Goal: Task Accomplishment & Management: Manage account settings

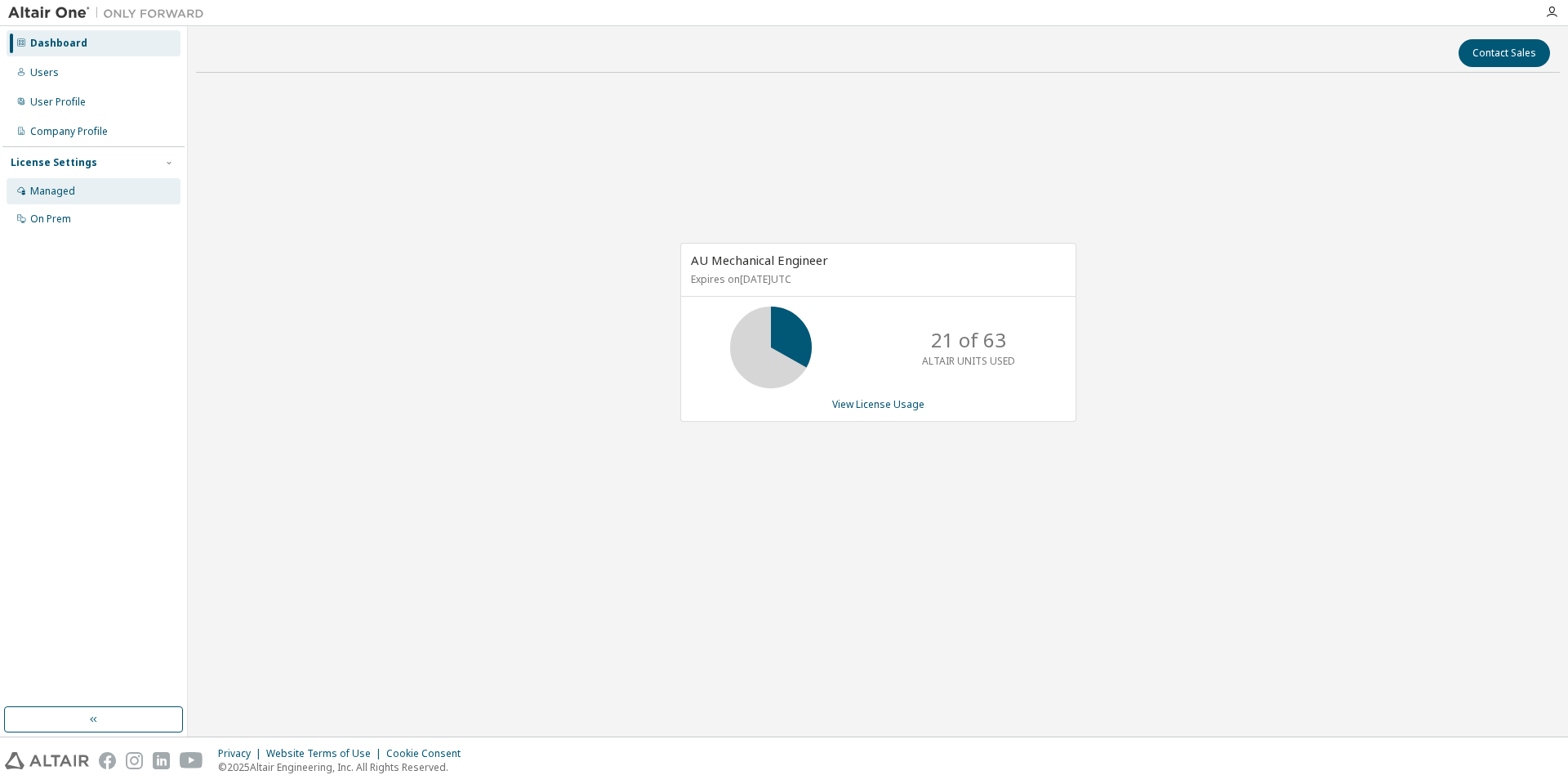
click at [57, 183] on div "Managed" at bounding box center [93, 190] width 174 height 26
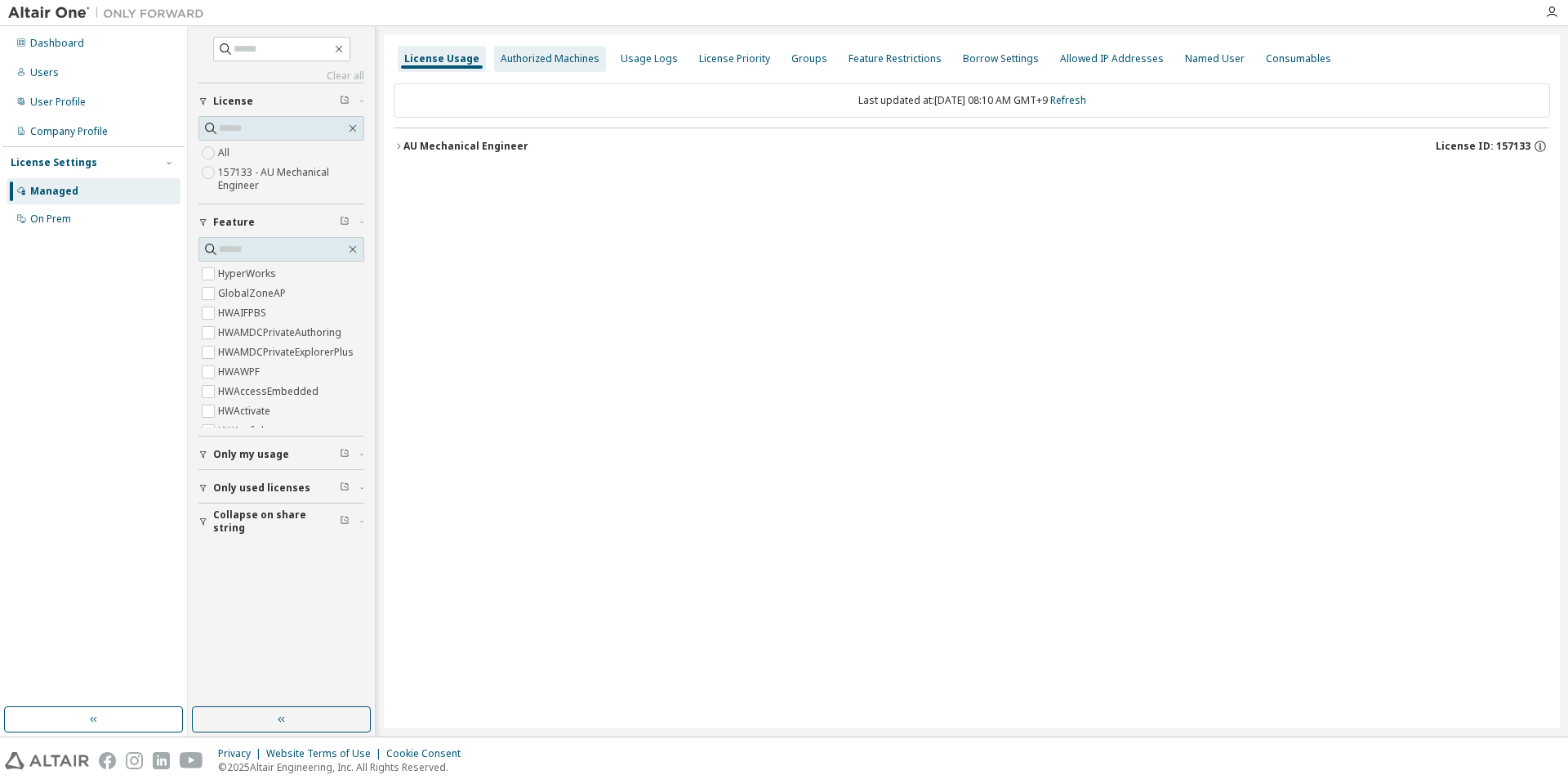
click at [545, 57] on div "Authorized Machines" at bounding box center [550, 59] width 99 height 13
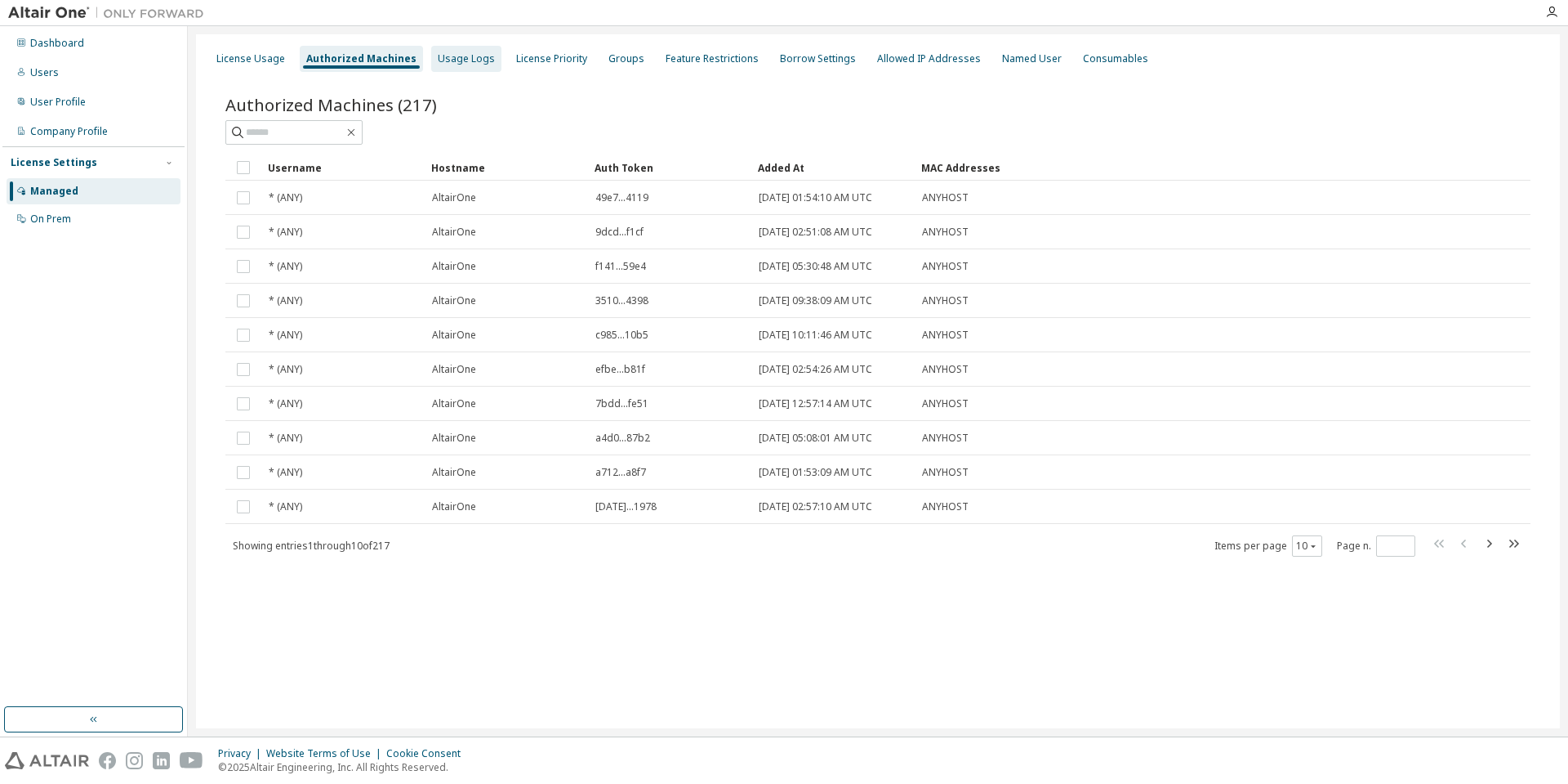
click at [464, 62] on div "Usage Logs" at bounding box center [465, 59] width 57 height 13
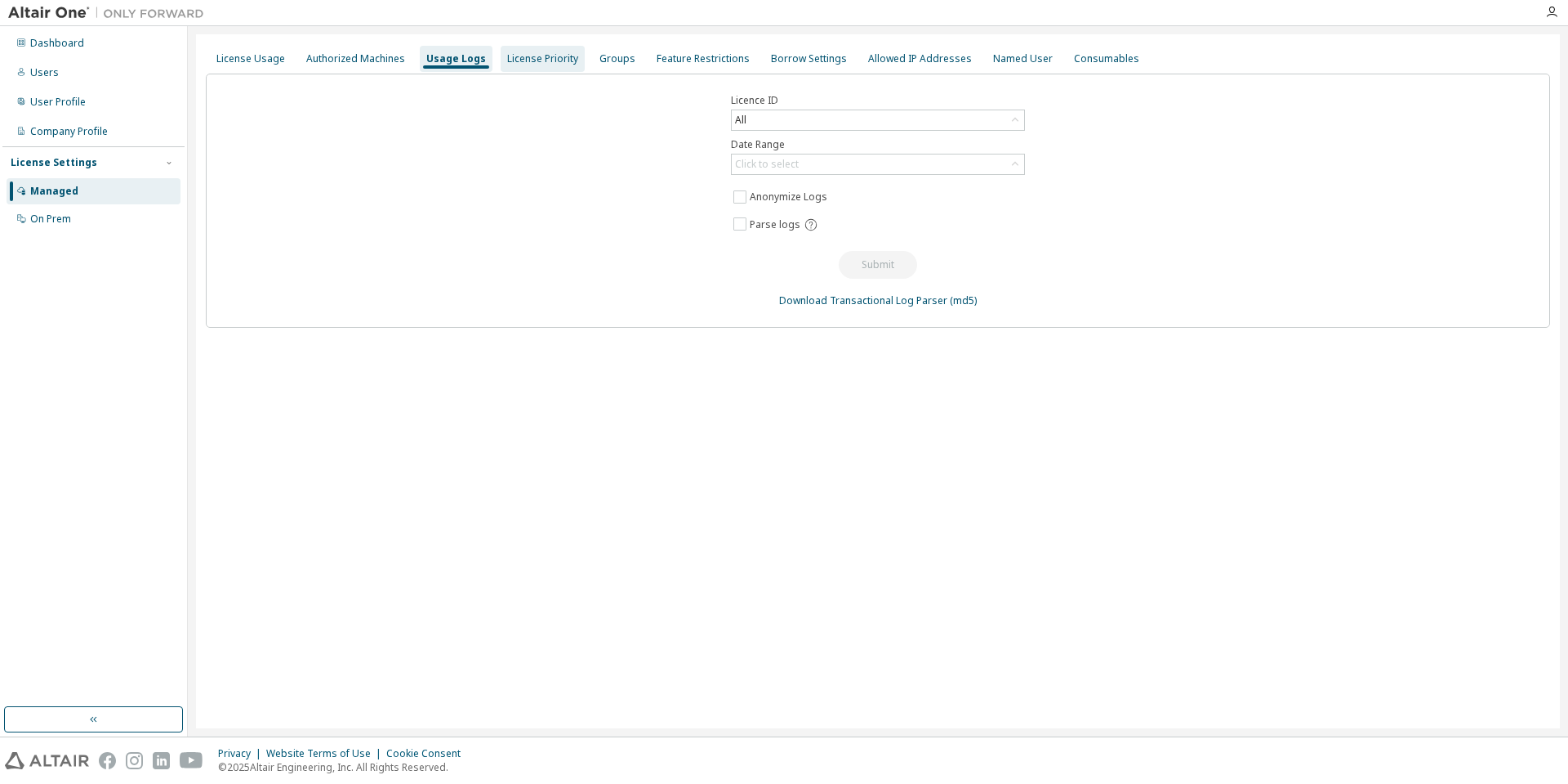
click at [541, 67] on div "License Priority" at bounding box center [543, 59] width 85 height 26
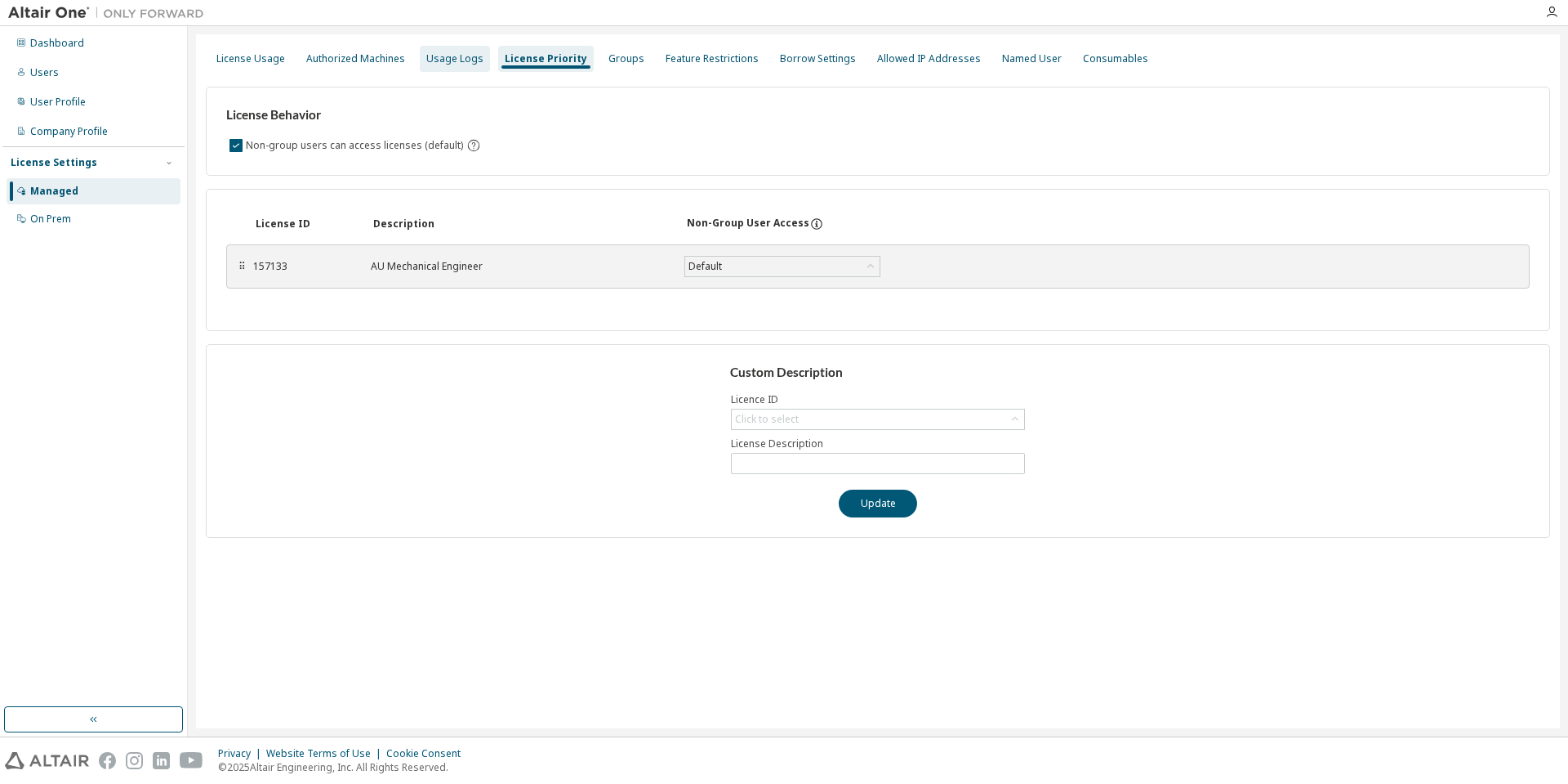
click at [454, 58] on div "Usage Logs" at bounding box center [455, 59] width 57 height 13
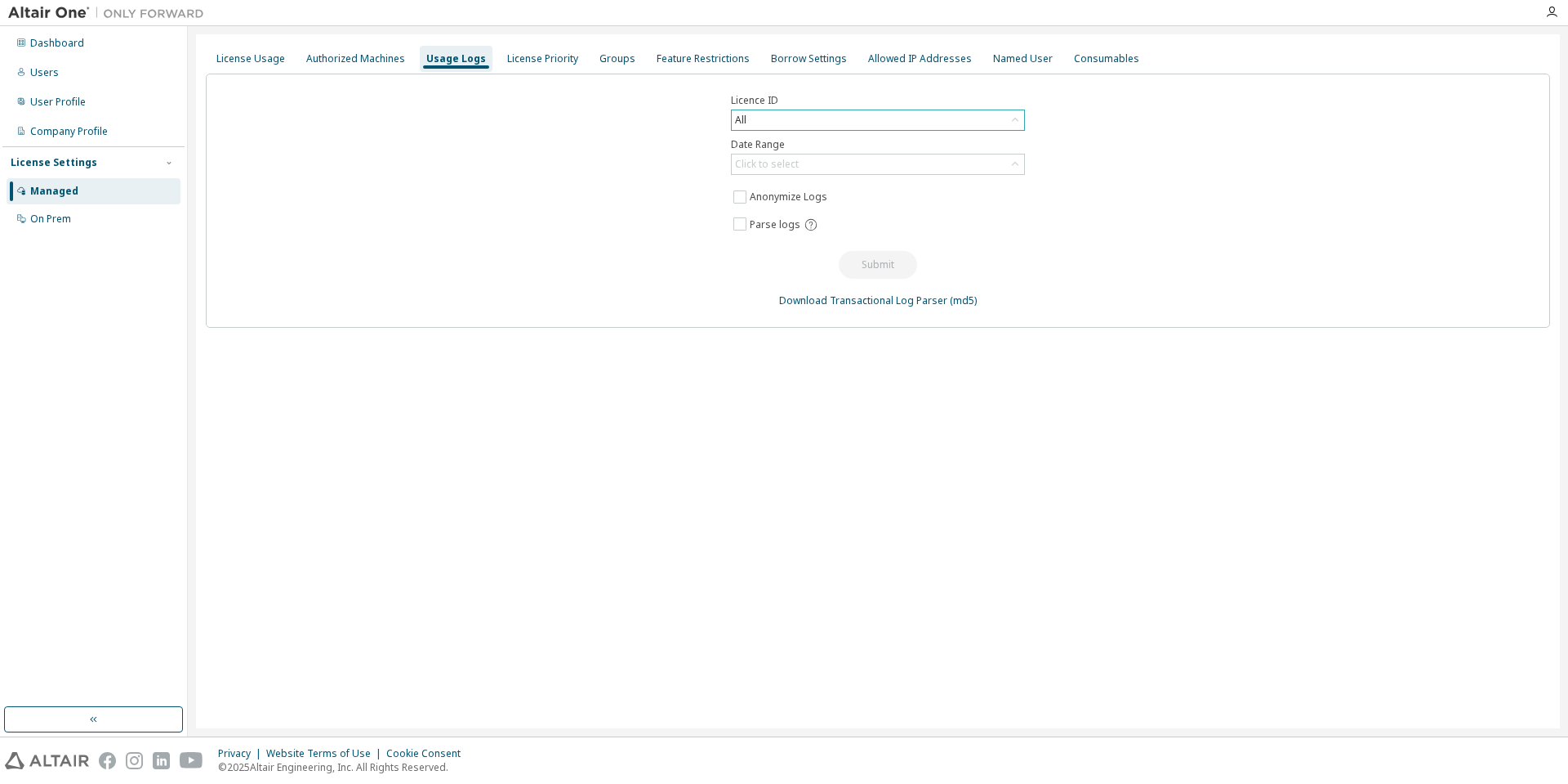
click at [1014, 116] on icon at bounding box center [1015, 119] width 16 height 16
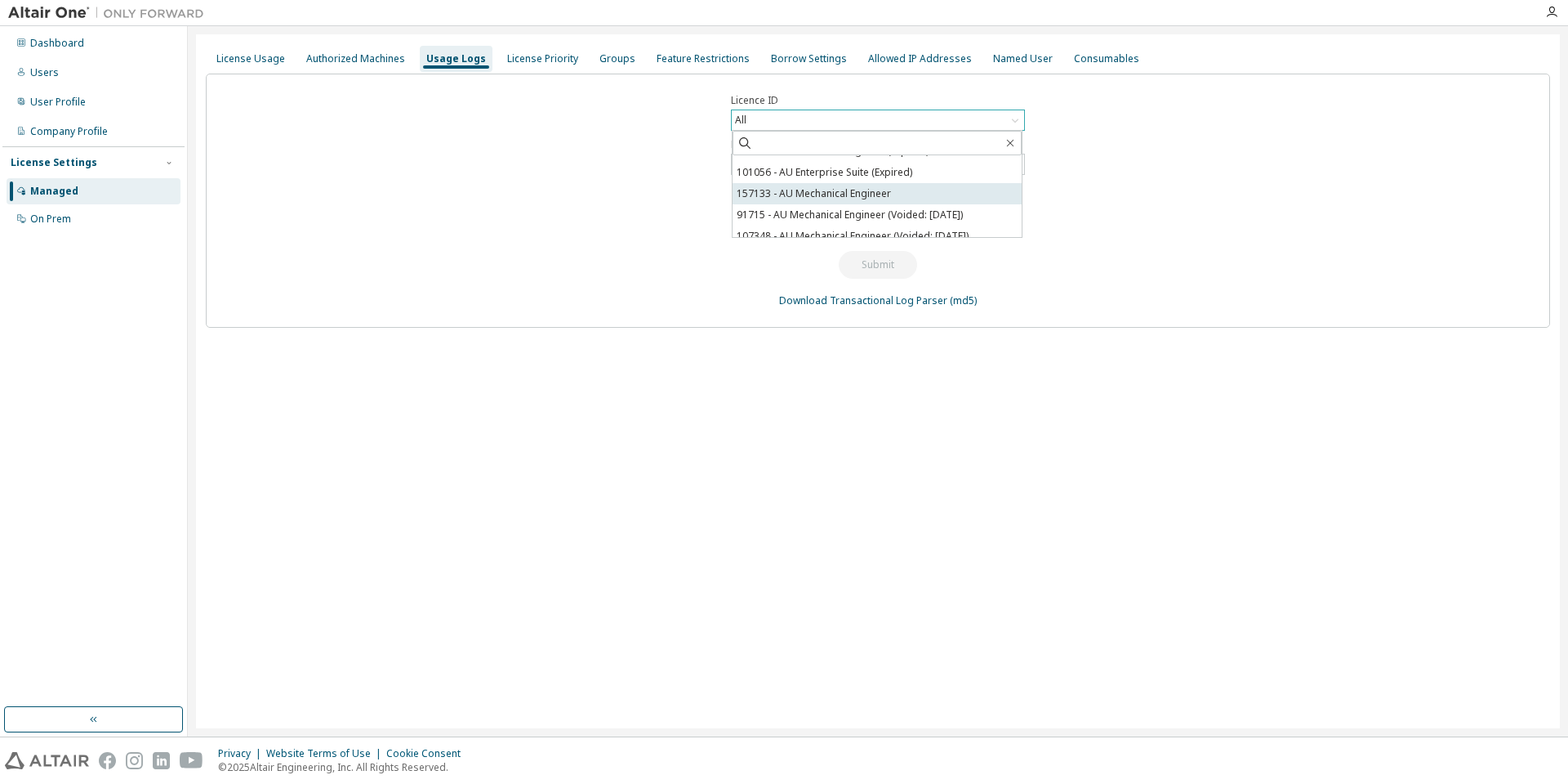
click at [880, 196] on li "157133 - AU Mechanical Engineer" at bounding box center [877, 193] width 289 height 21
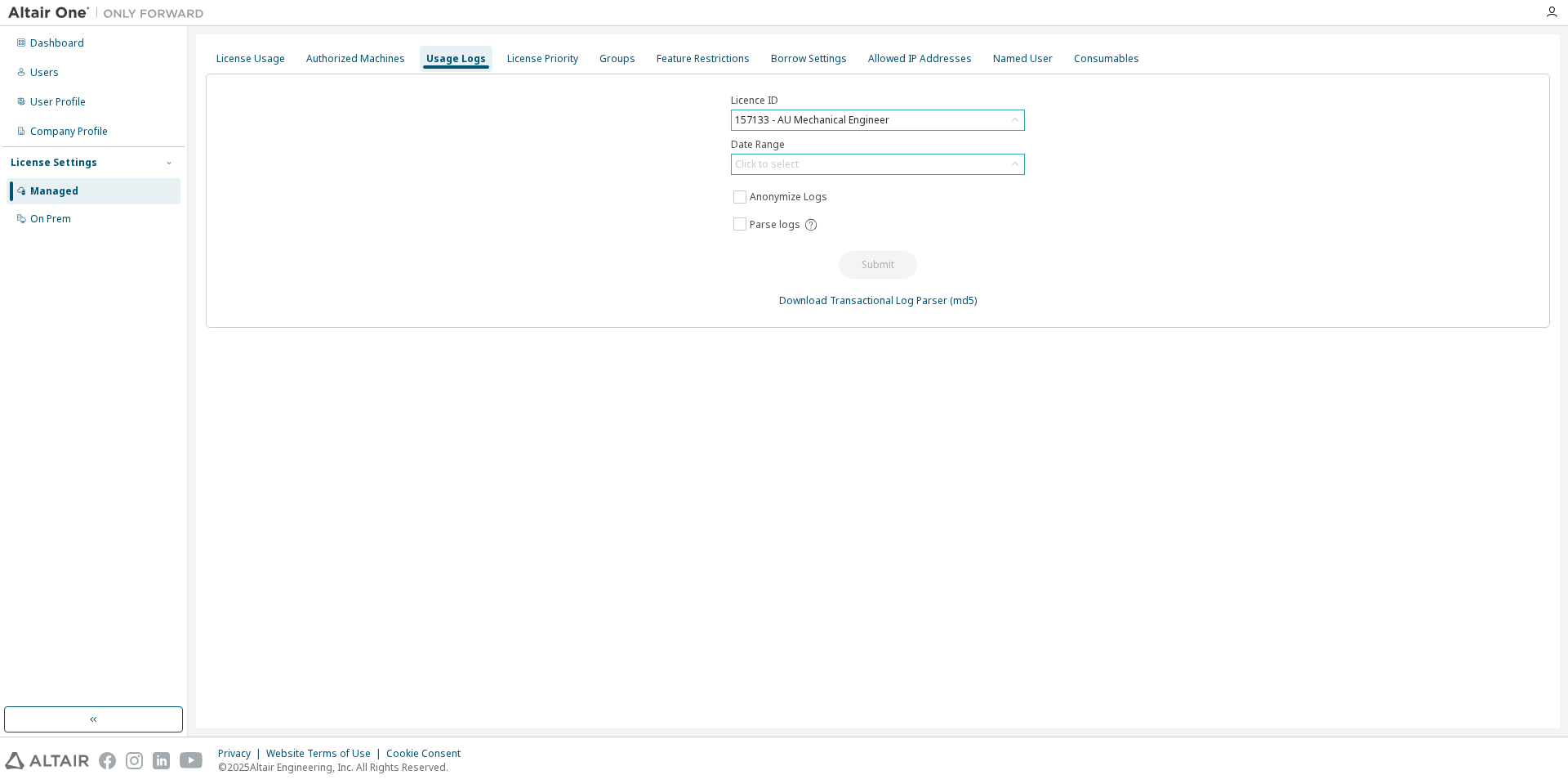
click at [992, 164] on div "Click to select" at bounding box center [878, 164] width 292 height 19
click at [871, 246] on li "Custom Date Range" at bounding box center [877, 253] width 289 height 21
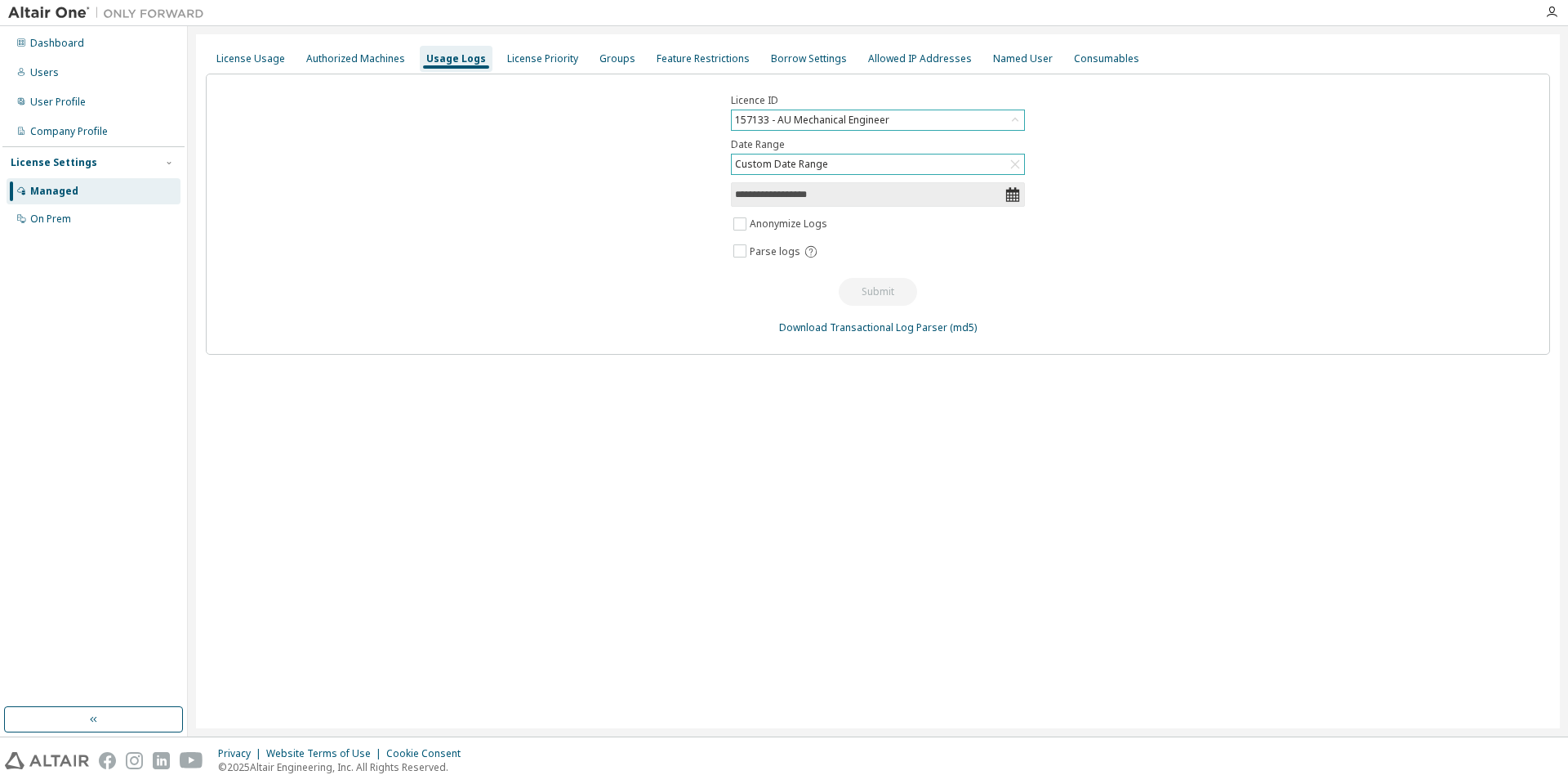
click at [1014, 195] on icon at bounding box center [1013, 194] width 13 height 14
click at [792, 197] on input "**********" at bounding box center [870, 194] width 269 height 16
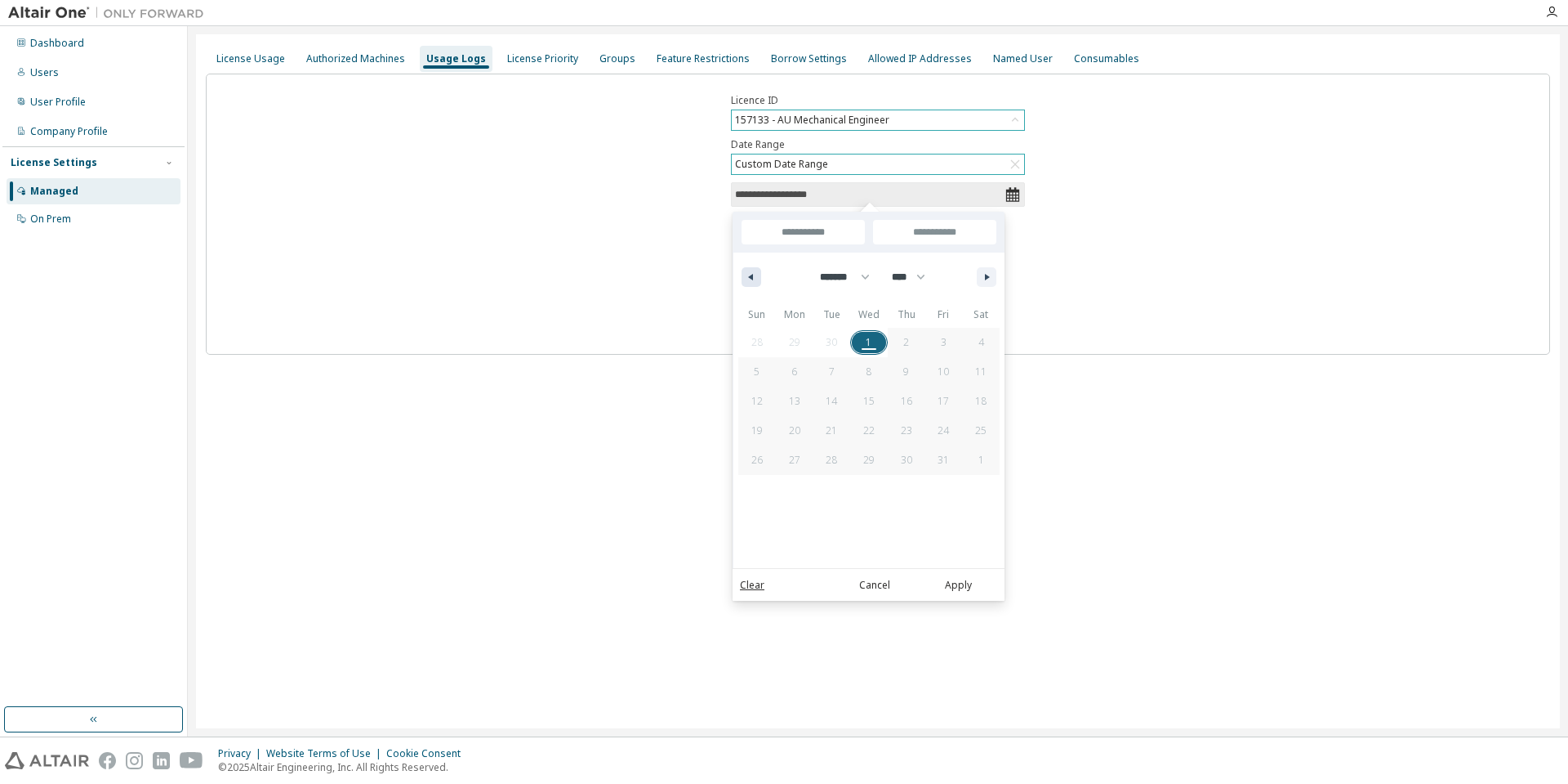
click at [751, 274] on icon "button" at bounding box center [749, 277] width 8 height 7
select select "*"
click at [792, 345] on span "1" at bounding box center [794, 342] width 6 height 30
type input "*"
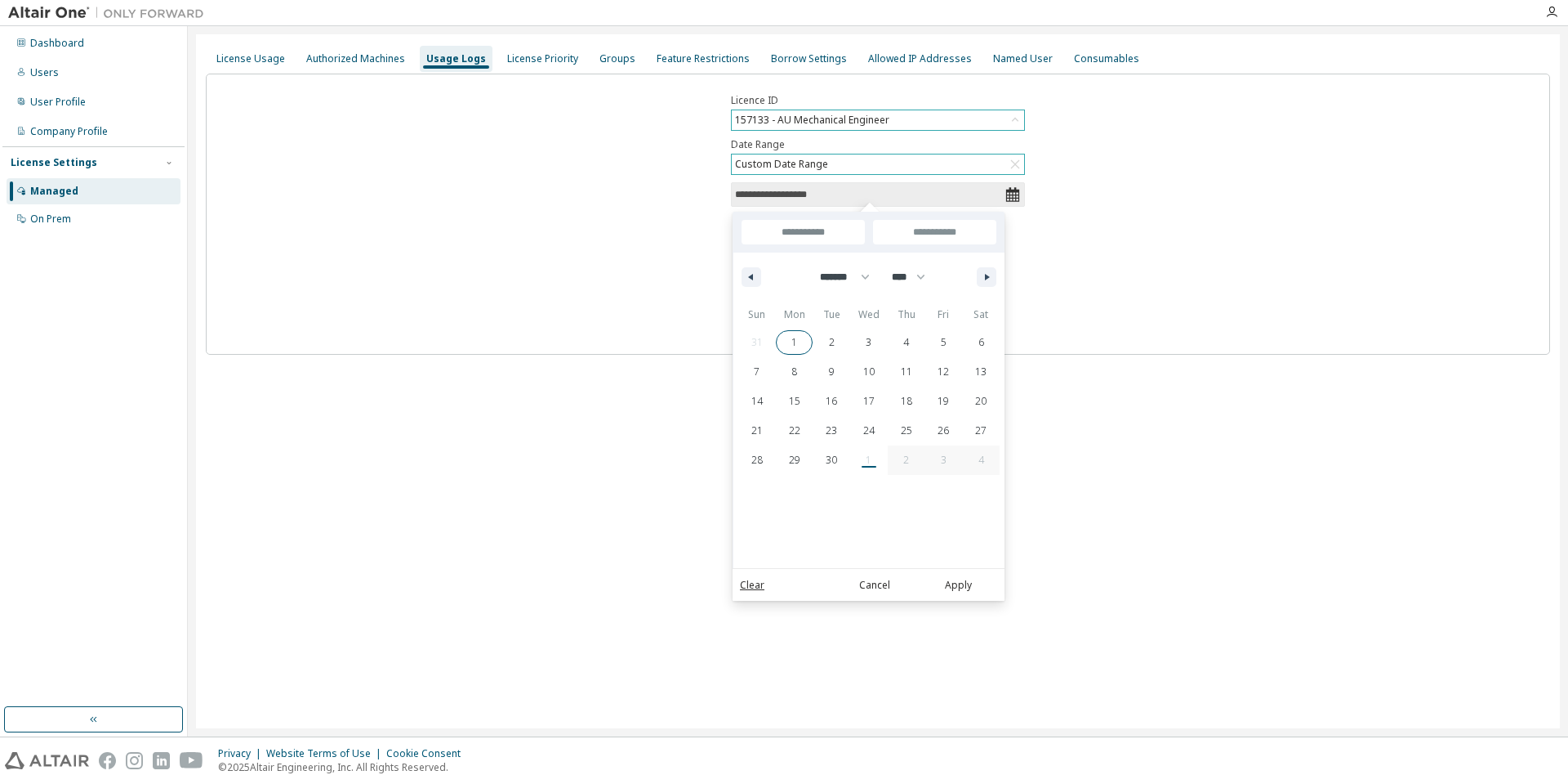
type input "**********"
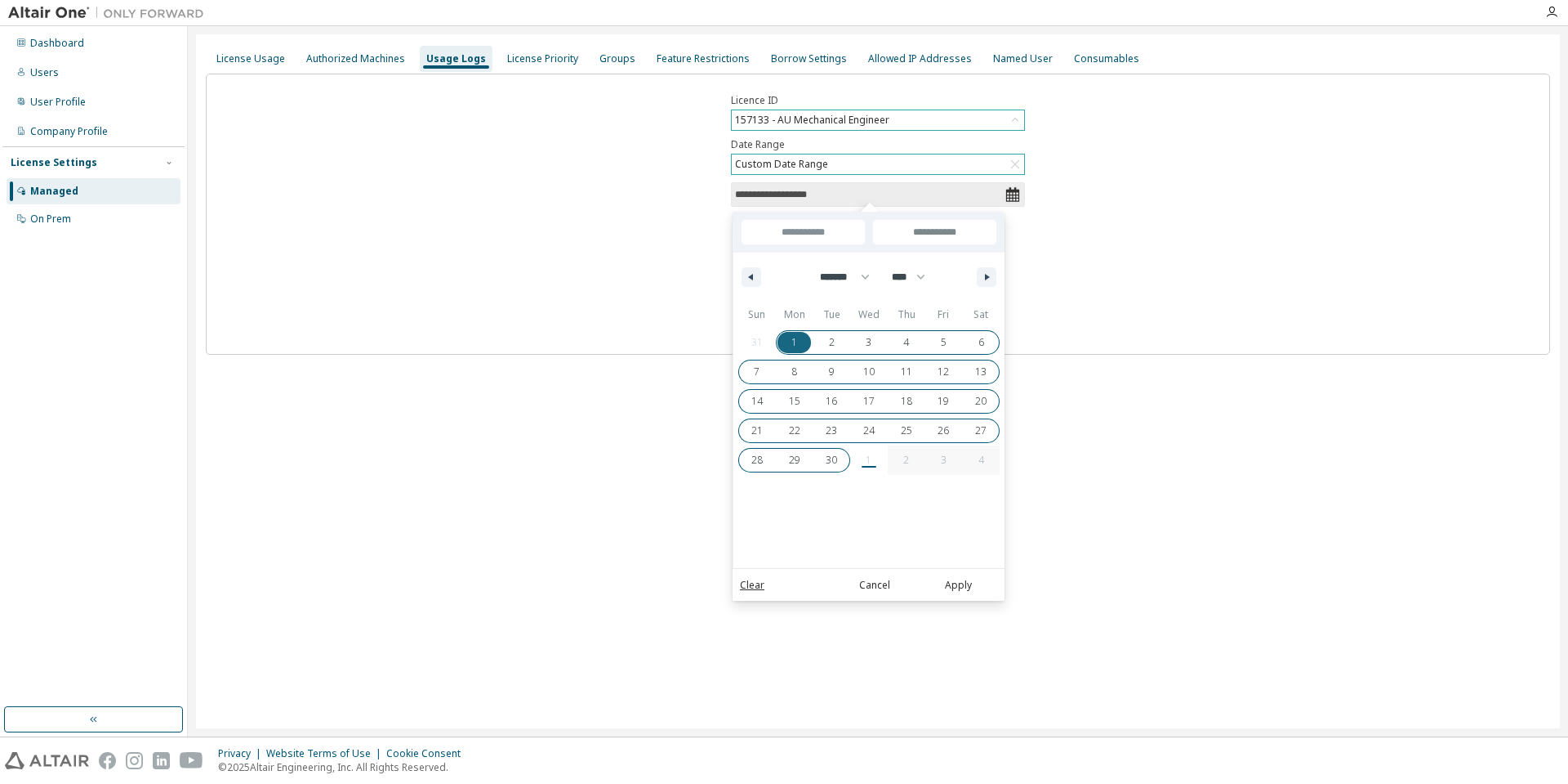
click at [833, 468] on span "30" at bounding box center [832, 460] width 12 height 30
type input "**********"
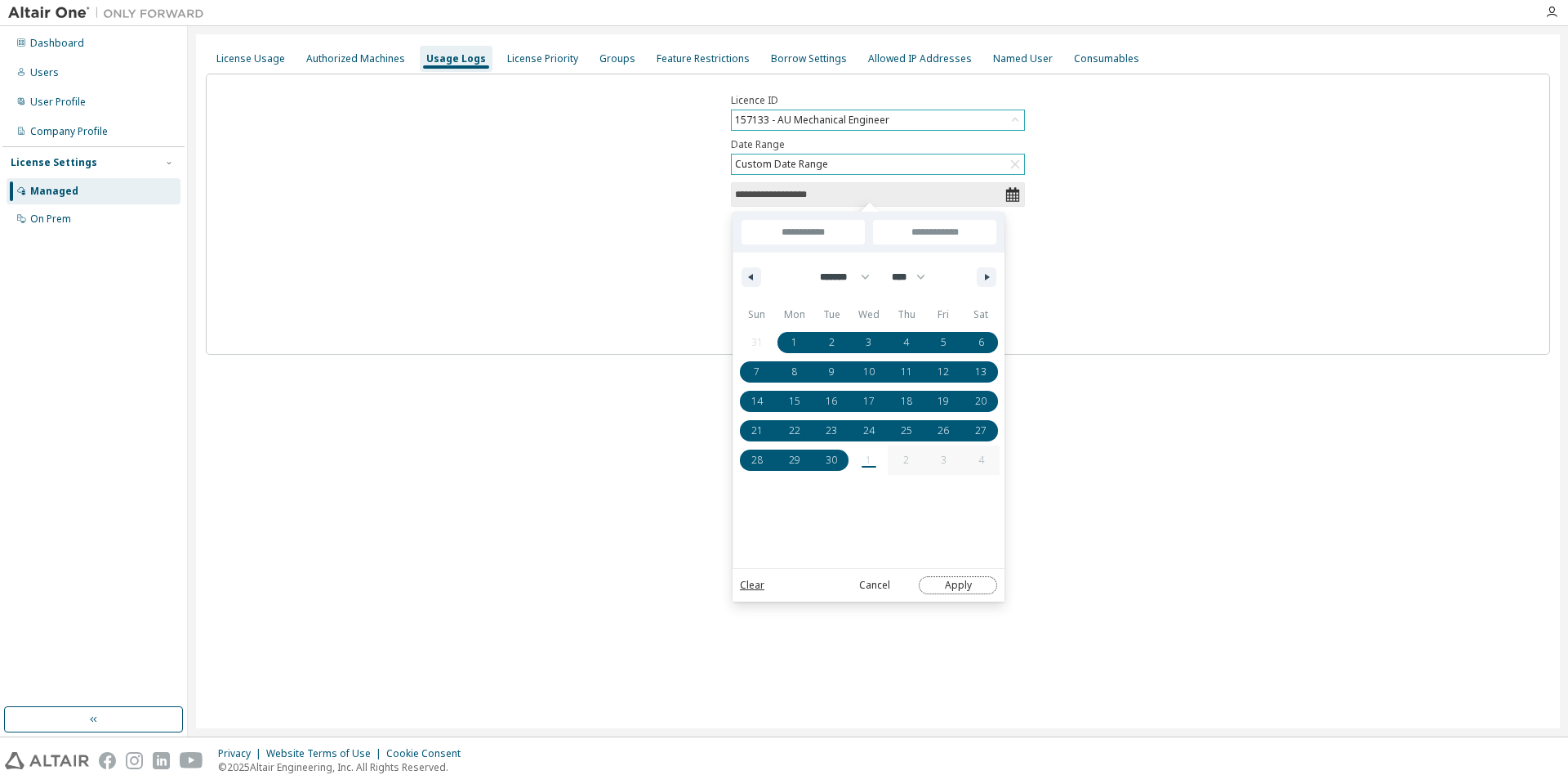
click at [957, 586] on button "Apply" at bounding box center [958, 585] width 79 height 18
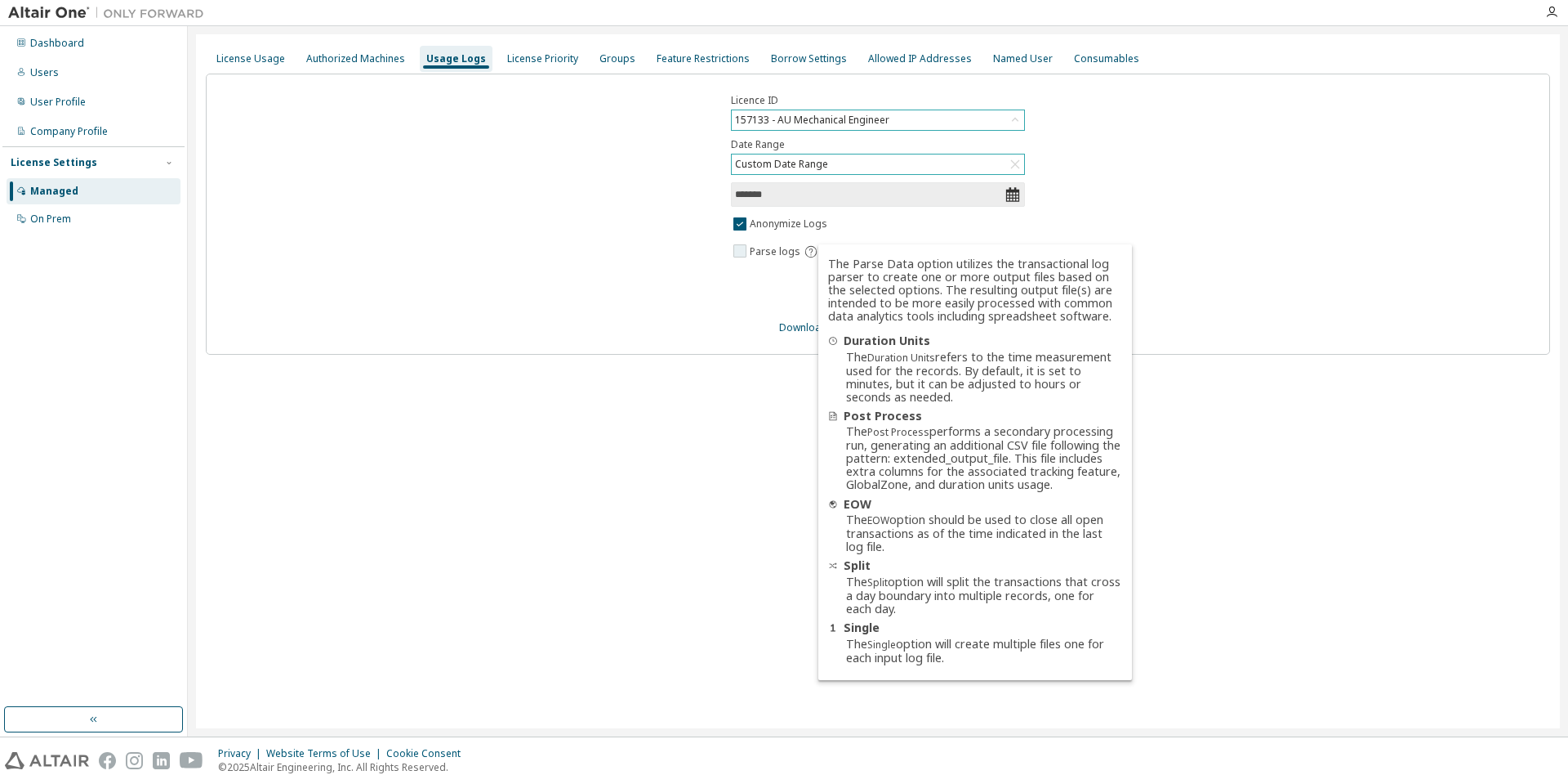
click at [810, 253] on icon at bounding box center [810, 251] width 14 height 14
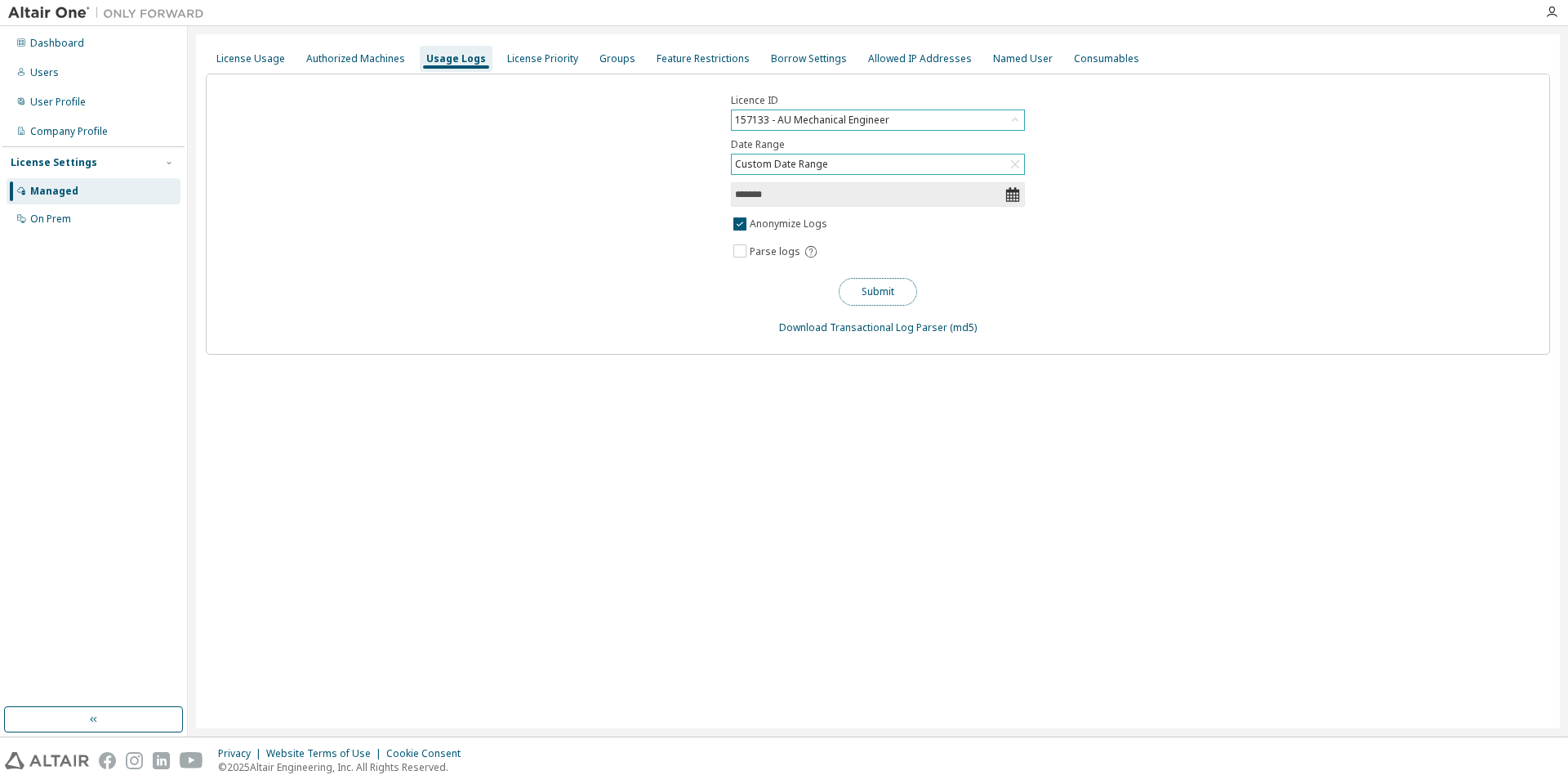
click at [872, 286] on button "Submit" at bounding box center [879, 291] width 79 height 28
click at [613, 60] on div "Groups" at bounding box center [617, 59] width 36 height 13
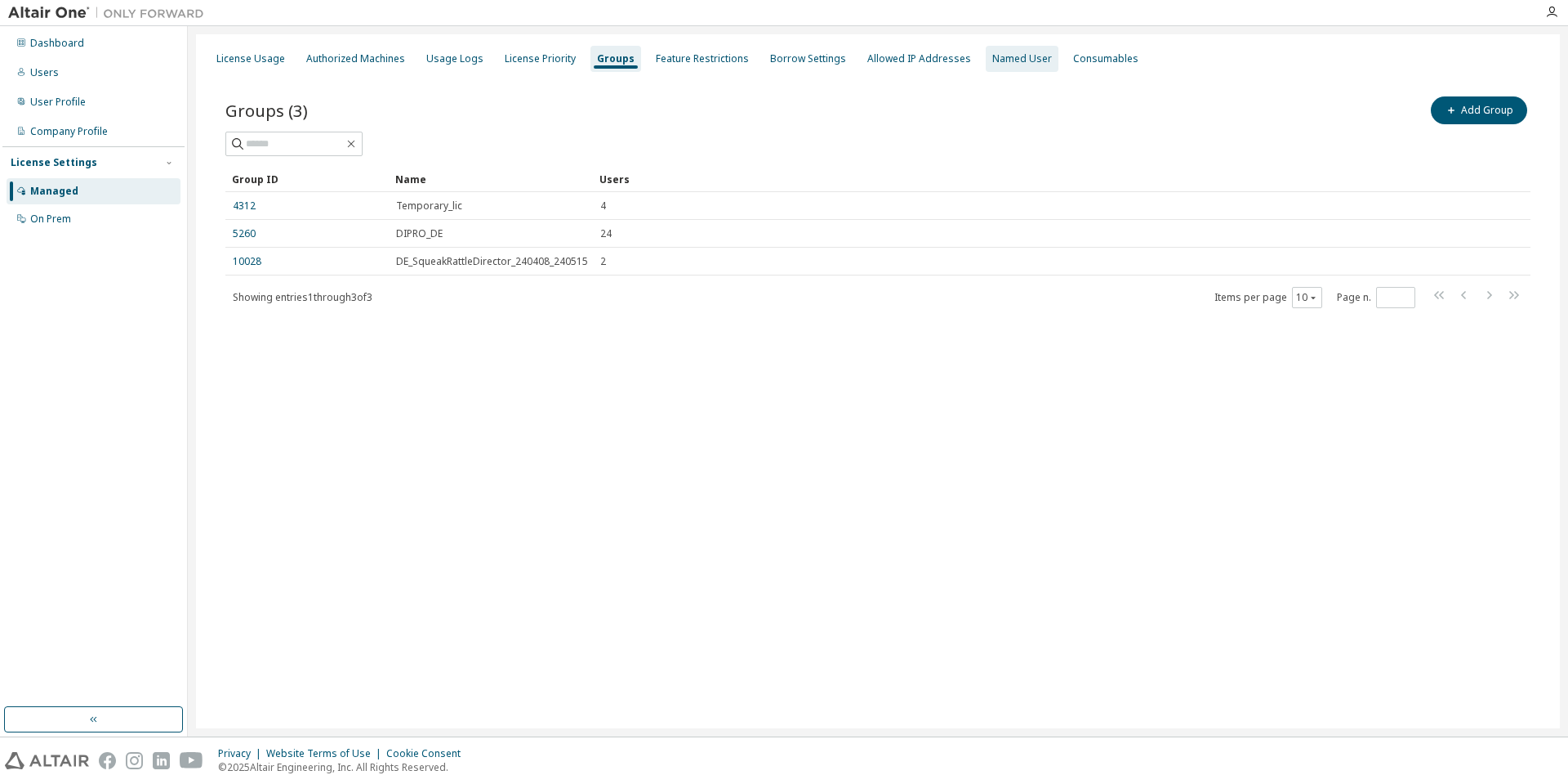
click at [998, 60] on div "Named User" at bounding box center [1022, 59] width 60 height 13
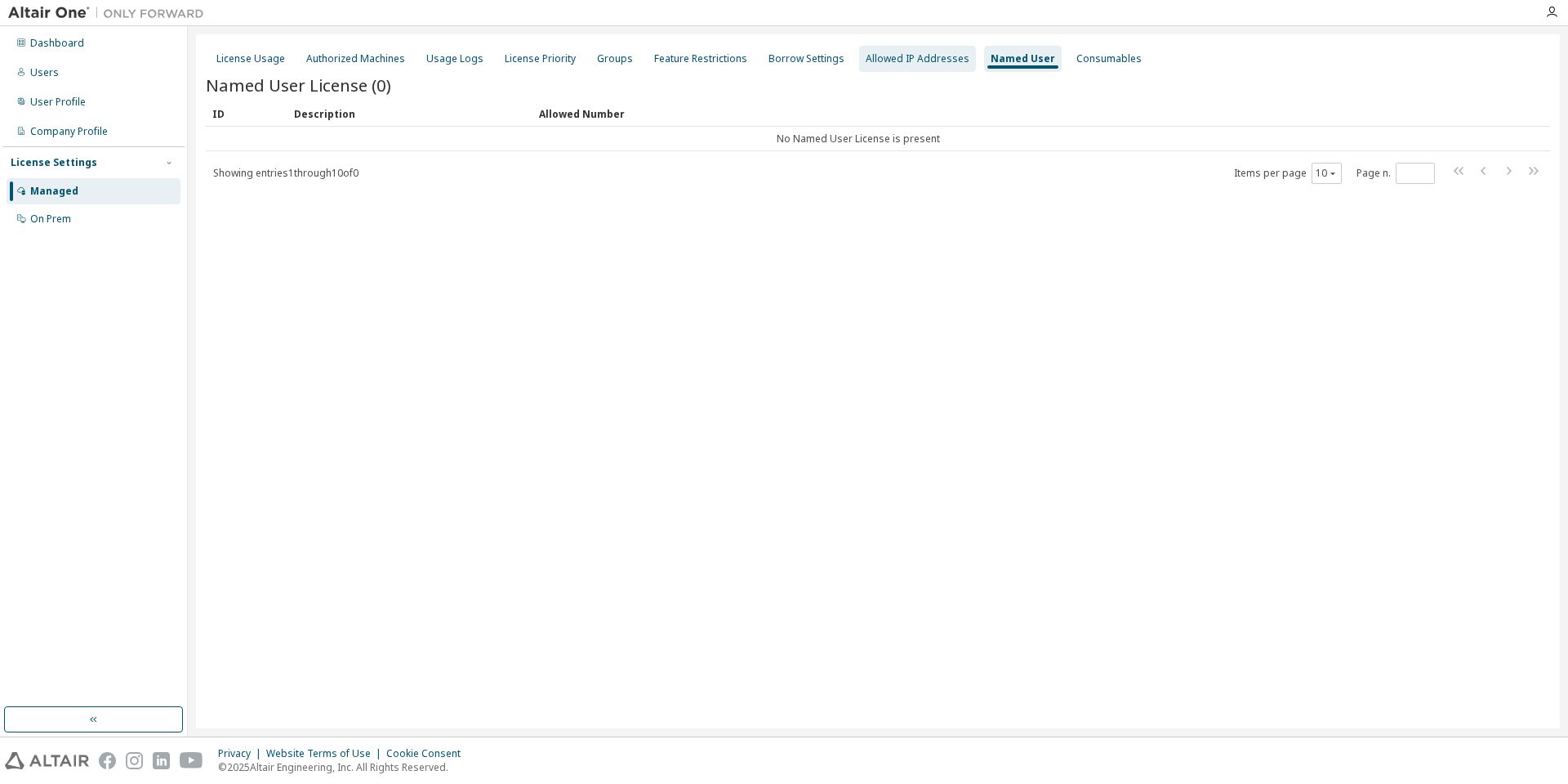
click at [915, 61] on div "Allowed IP Addresses" at bounding box center [918, 59] width 104 height 13
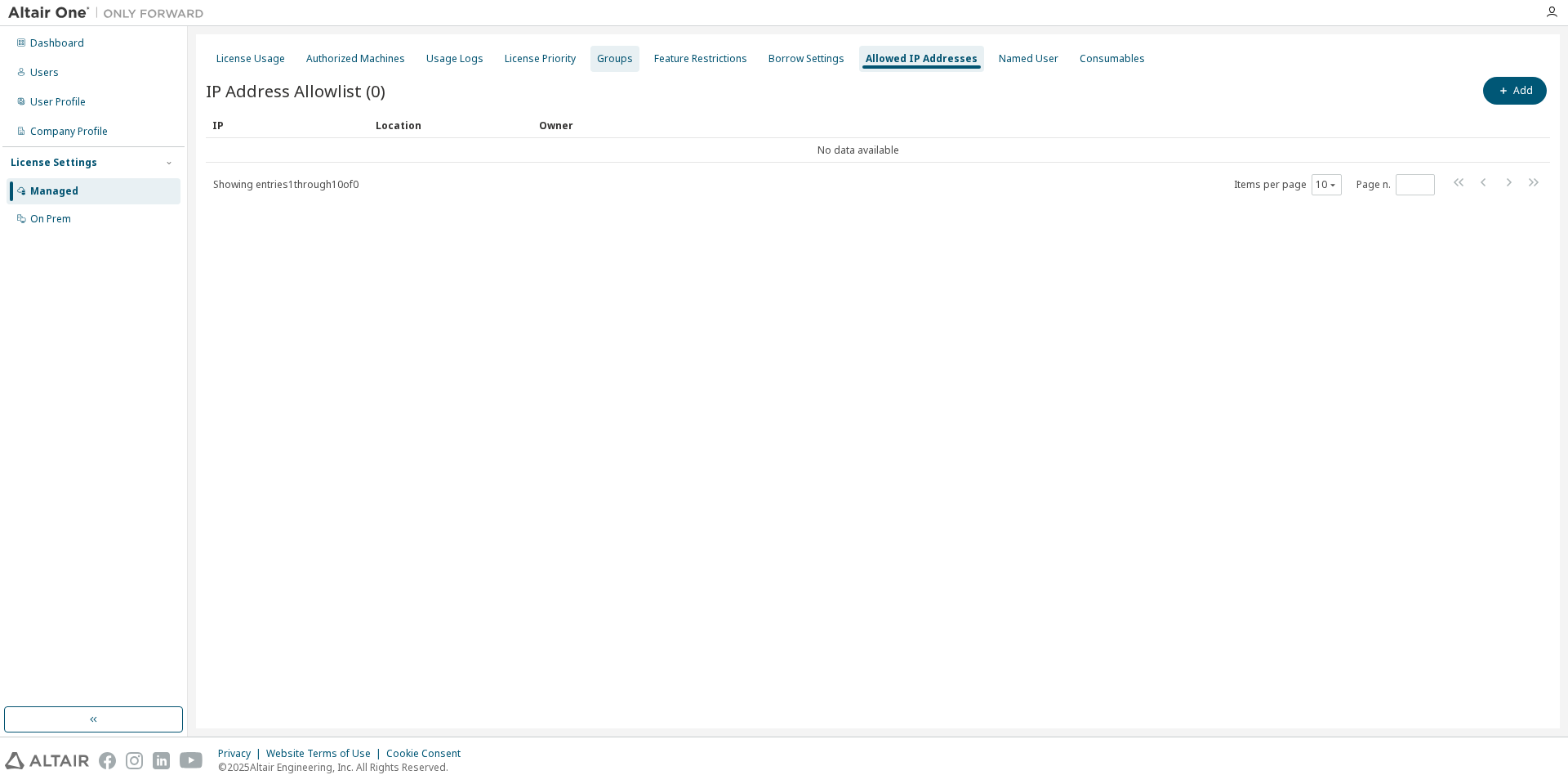
click at [601, 61] on div "Groups" at bounding box center [614, 59] width 36 height 13
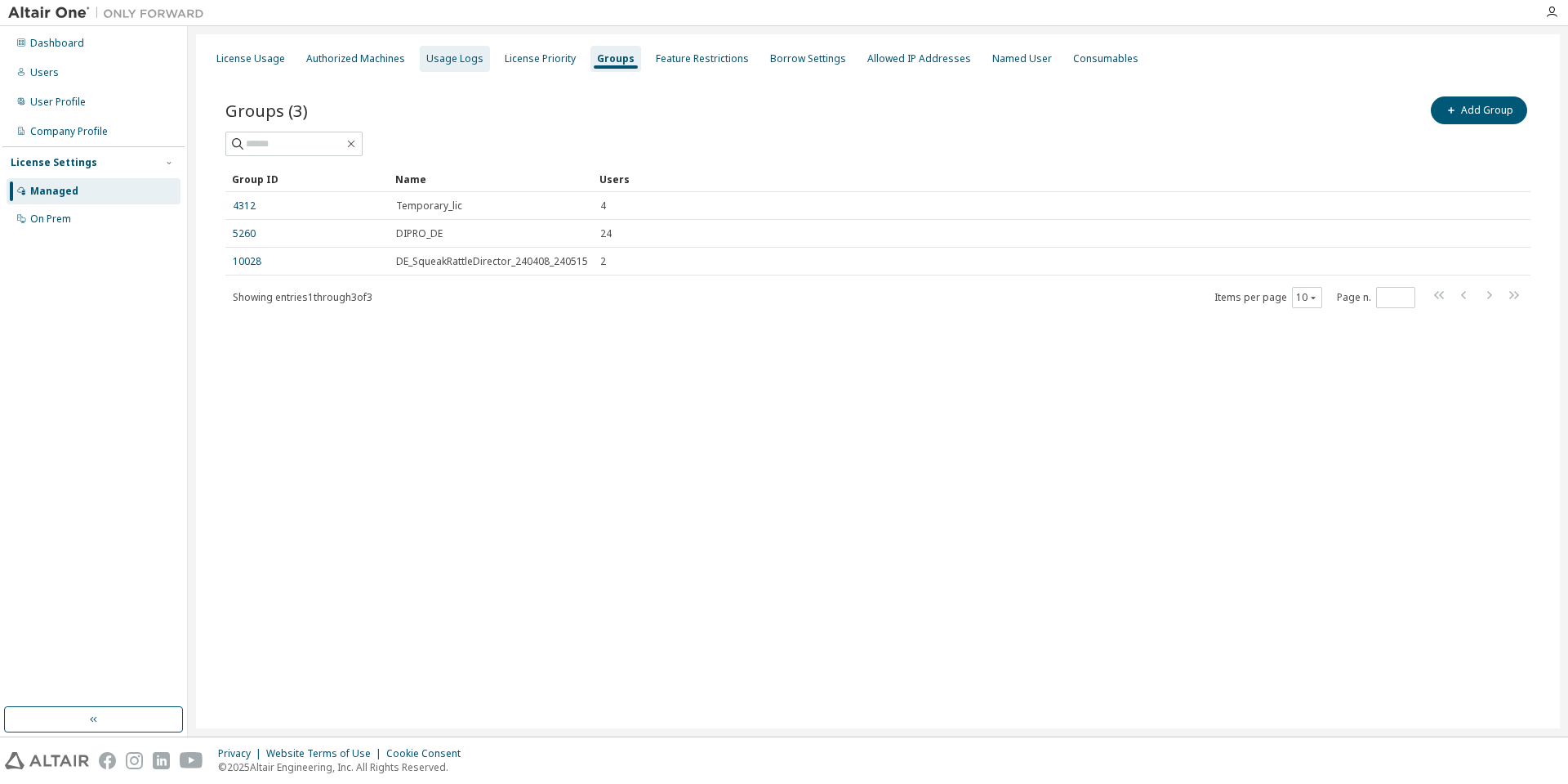
click at [479, 60] on div "Usage Logs" at bounding box center [455, 59] width 70 height 26
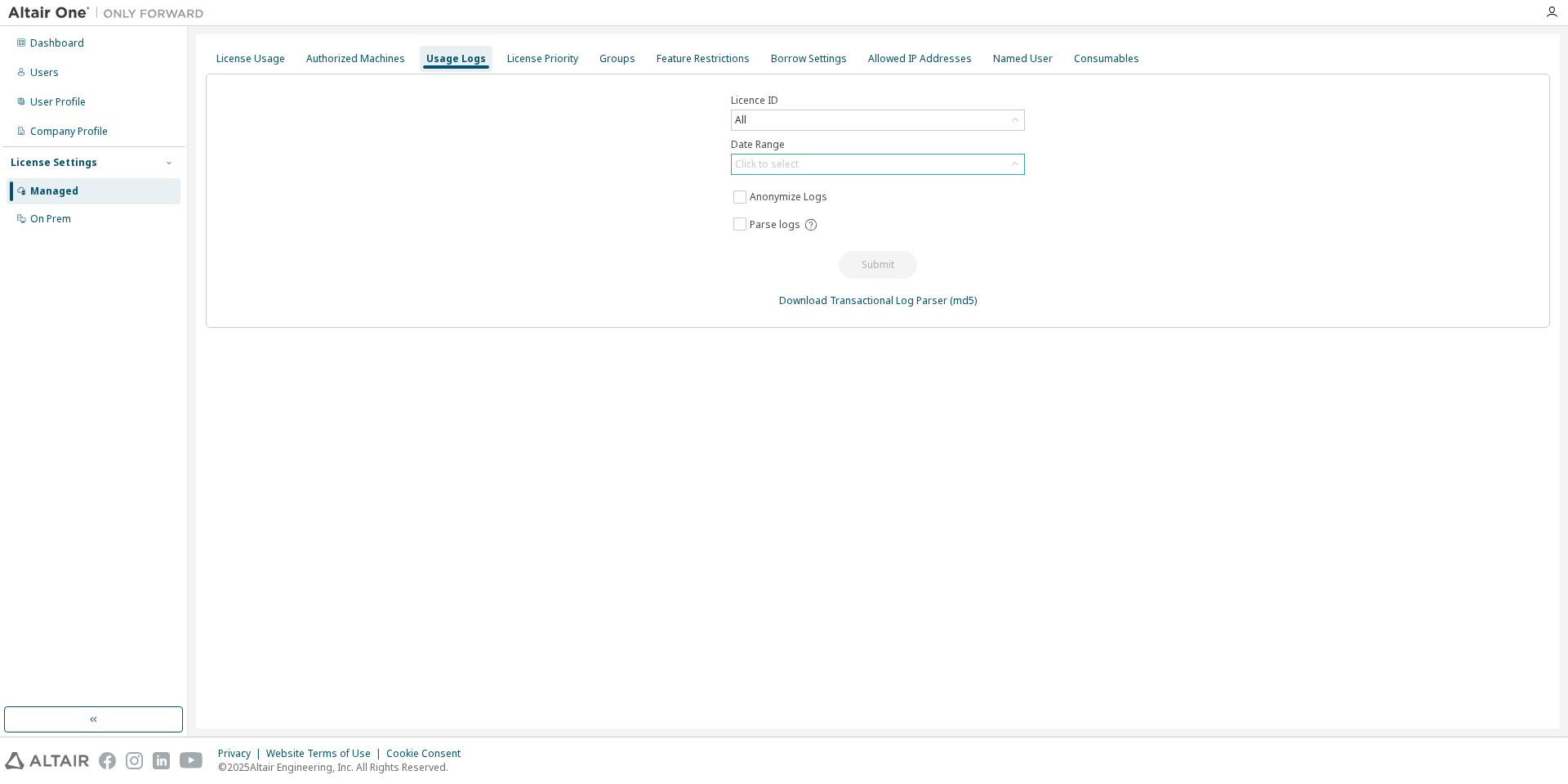
click at [1014, 155] on div "Click to select" at bounding box center [878, 164] width 292 height 19
click at [912, 249] on li "Custom Date Range" at bounding box center [877, 253] width 289 height 21
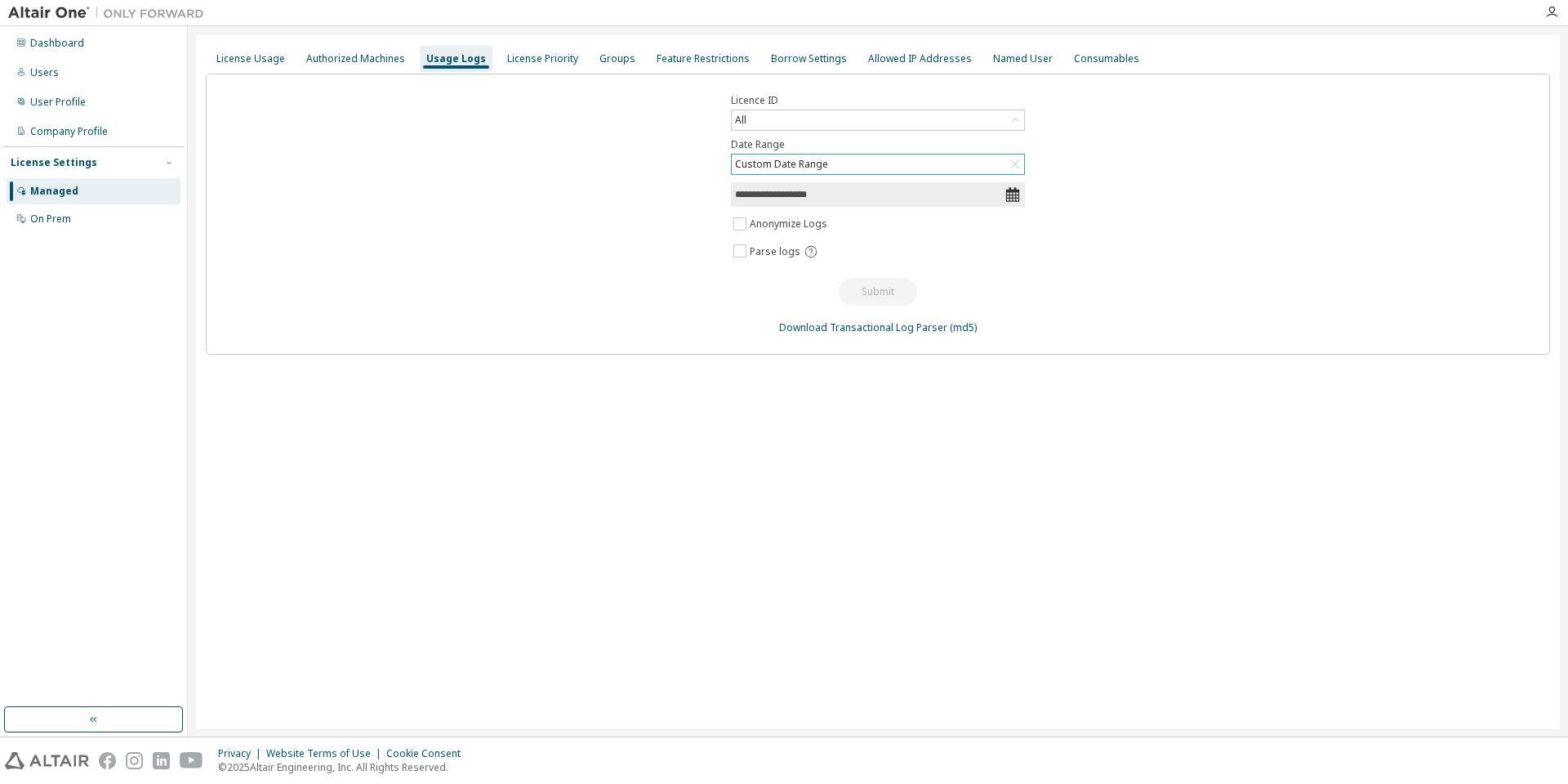
click at [1012, 193] on icon at bounding box center [1012, 194] width 16 height 16
click at [840, 195] on input "**********" at bounding box center [870, 194] width 269 height 16
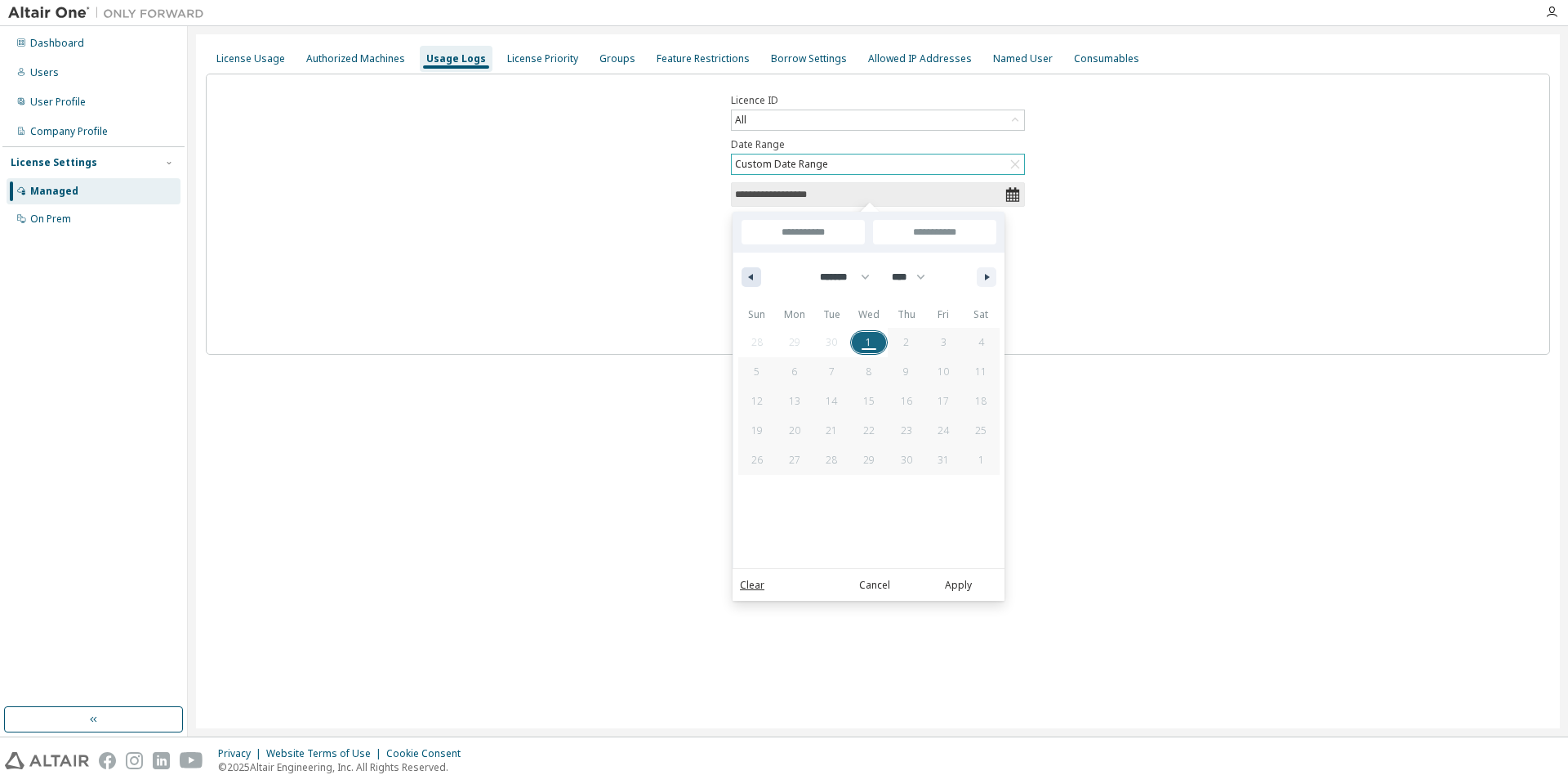
click at [753, 275] on icon "button" at bounding box center [749, 277] width 8 height 7
select select "*"
click at [943, 341] on span "1" at bounding box center [944, 342] width 6 height 30
type input "*"
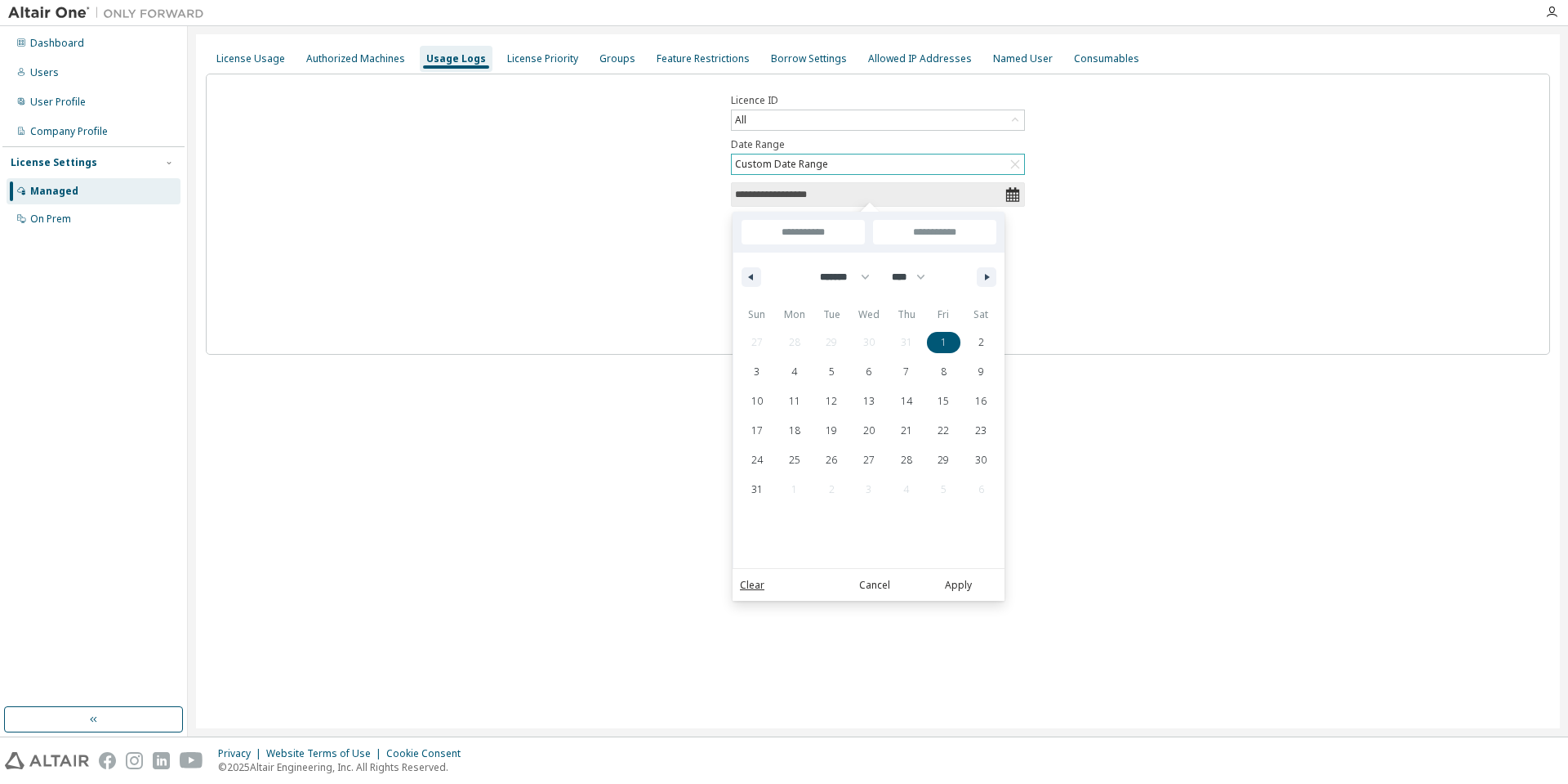
type input "*"
type input "**********"
click at [987, 275] on icon "button" at bounding box center [989, 277] width 8 height 7
select select "*"
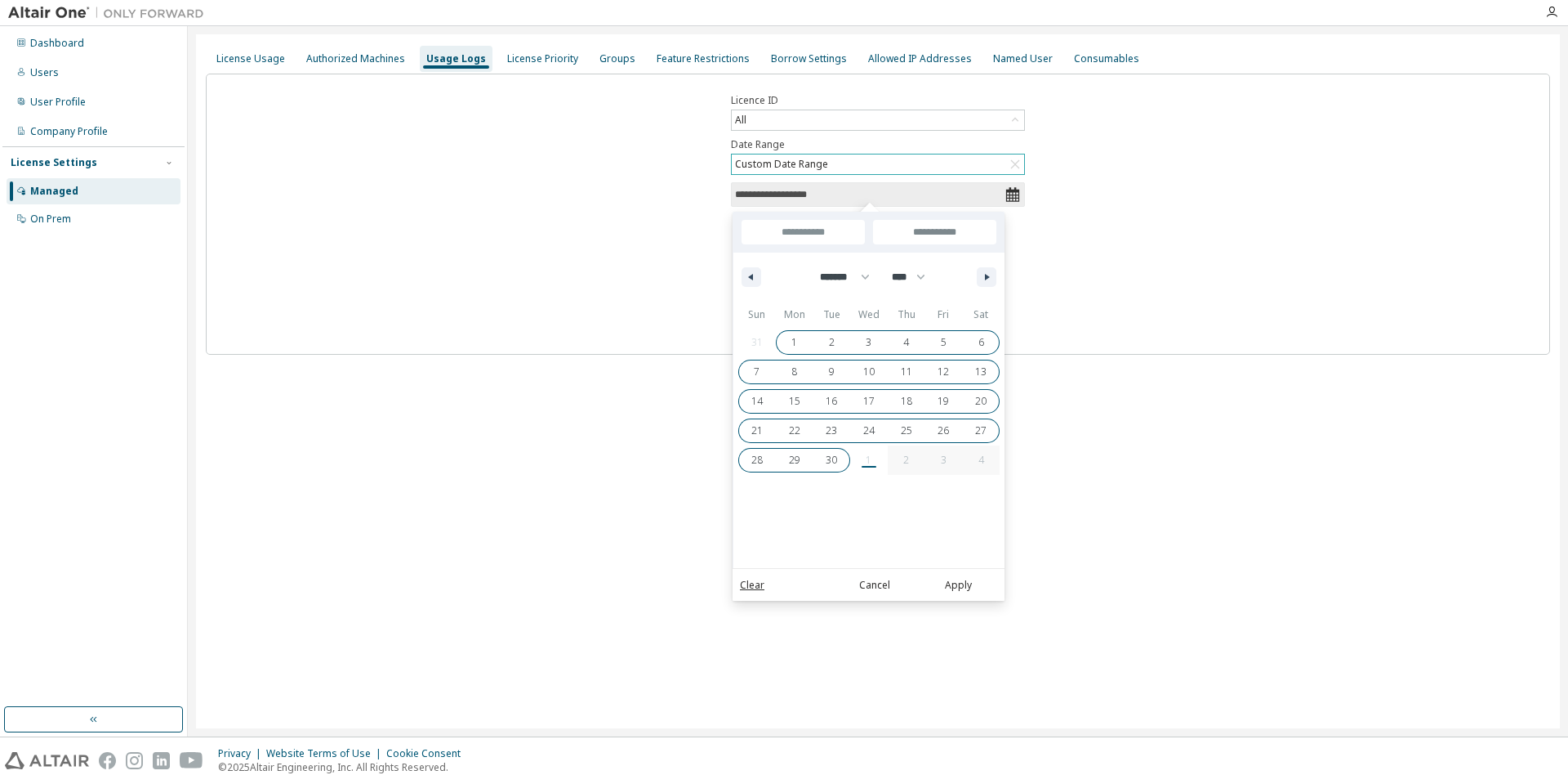
click at [831, 456] on span "30" at bounding box center [832, 460] width 12 height 30
type input "**********"
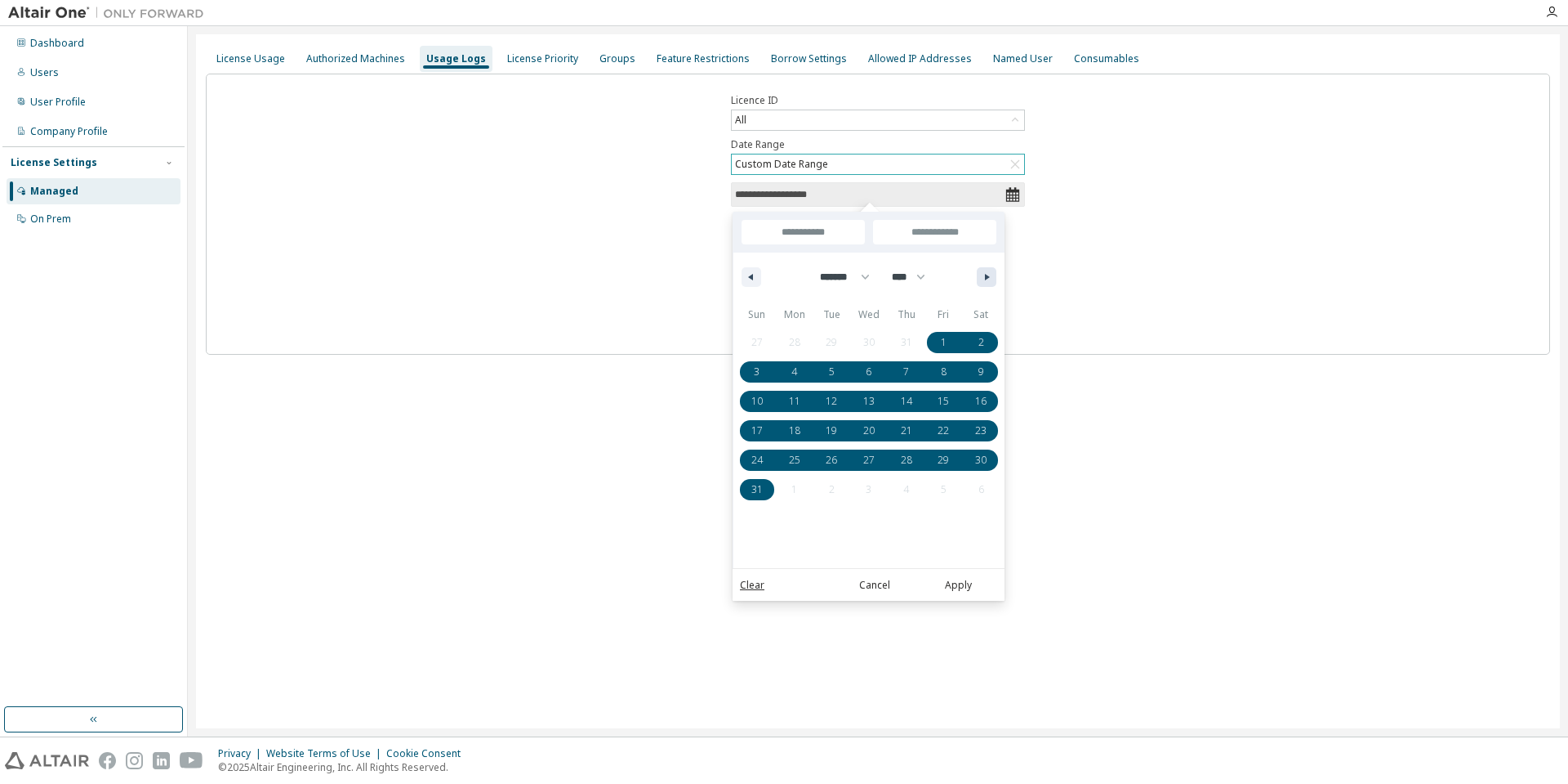
click at [987, 280] on icon "button" at bounding box center [989, 277] width 8 height 7
select select "*"
click at [951, 589] on button "Apply" at bounding box center [958, 585] width 79 height 18
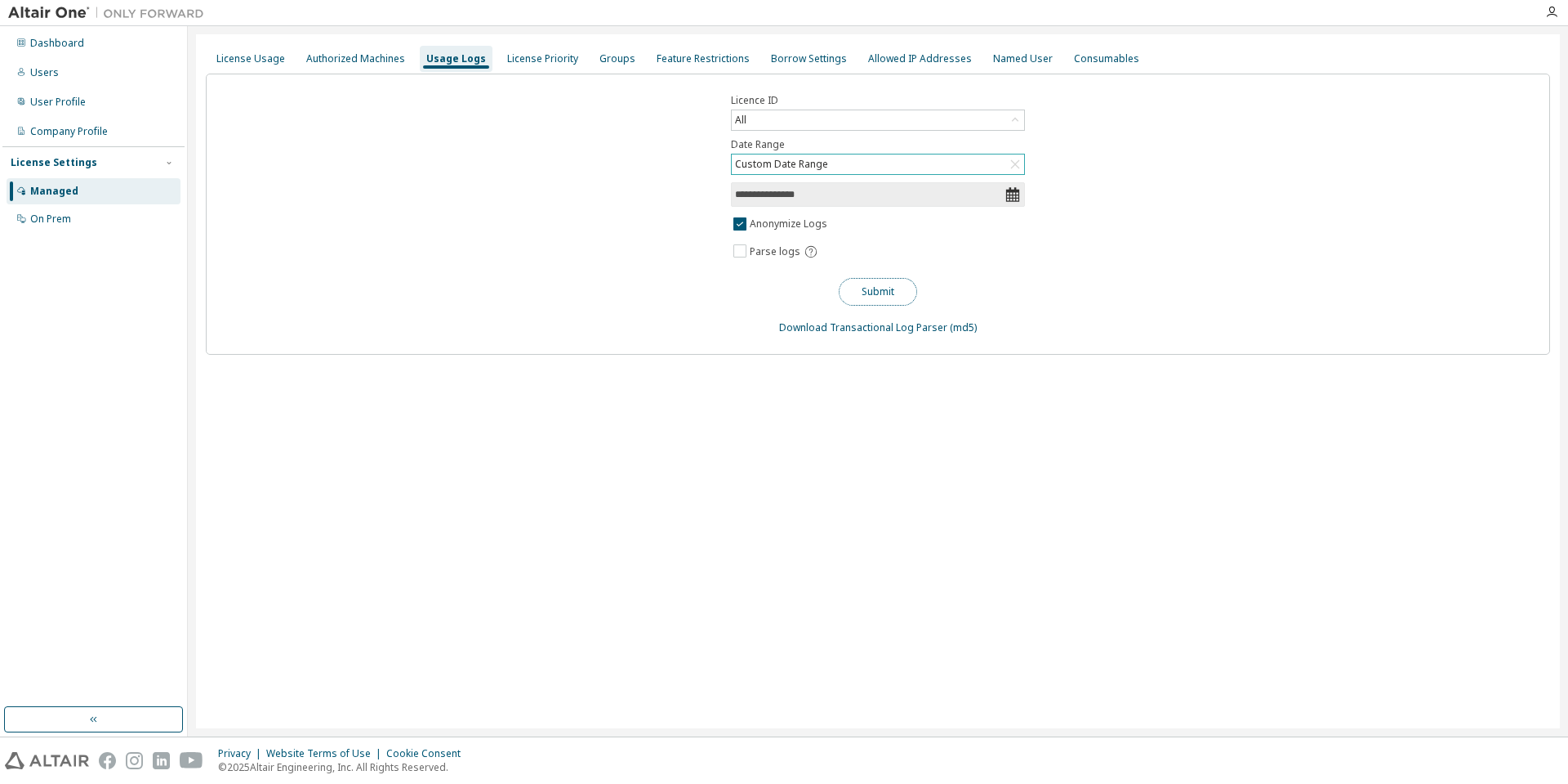
click at [875, 300] on button "Submit" at bounding box center [879, 291] width 79 height 28
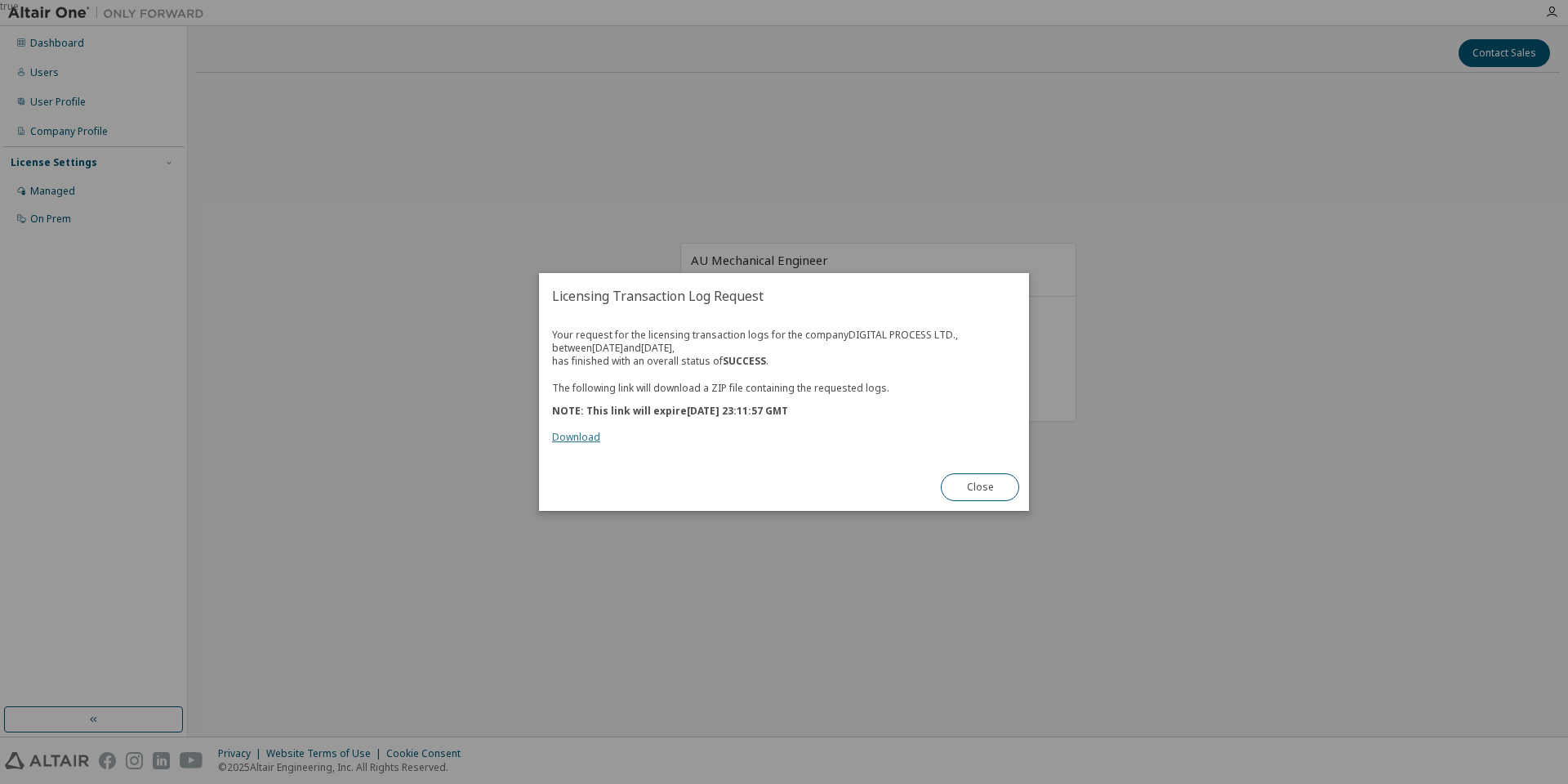
click at [581, 435] on link "Download" at bounding box center [576, 437] width 48 height 13
click at [970, 484] on button "Close" at bounding box center [981, 487] width 79 height 28
click at [569, 433] on link "Download" at bounding box center [576, 437] width 48 height 13
click at [1007, 490] on button "Close" at bounding box center [981, 487] width 79 height 28
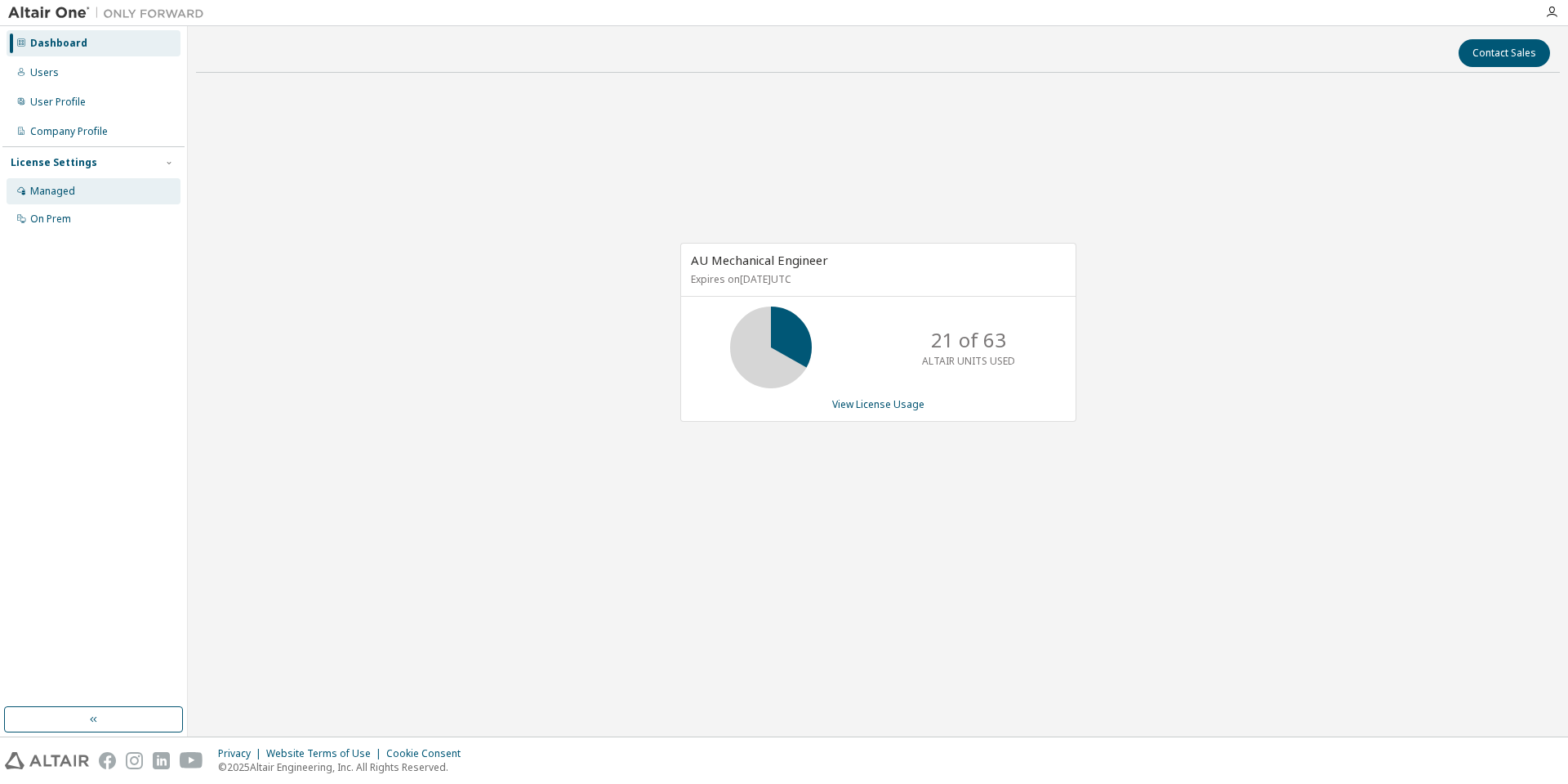
click at [71, 195] on div "Managed" at bounding box center [52, 191] width 45 height 13
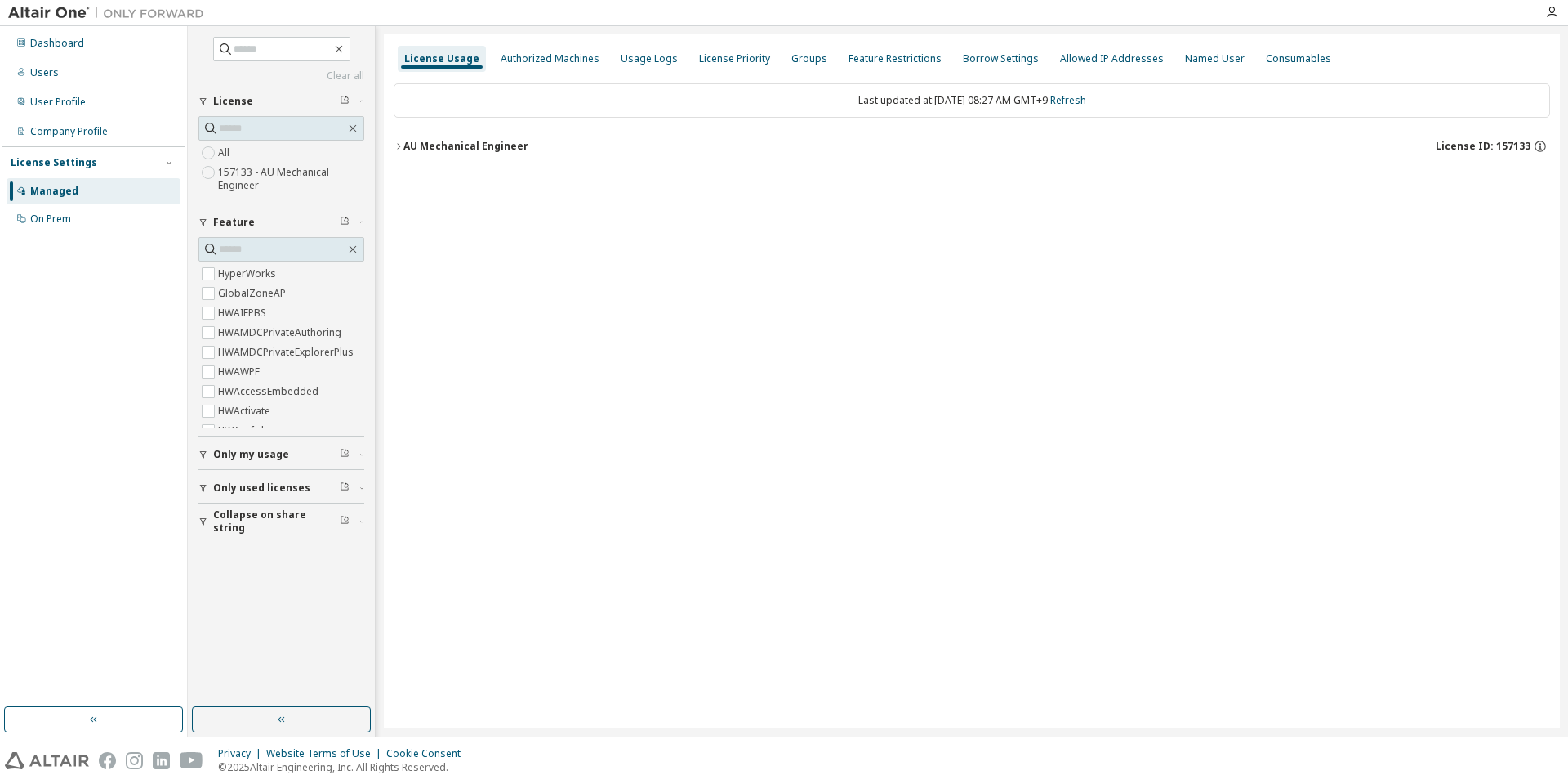
click at [401, 143] on icon "button" at bounding box center [399, 146] width 10 height 10
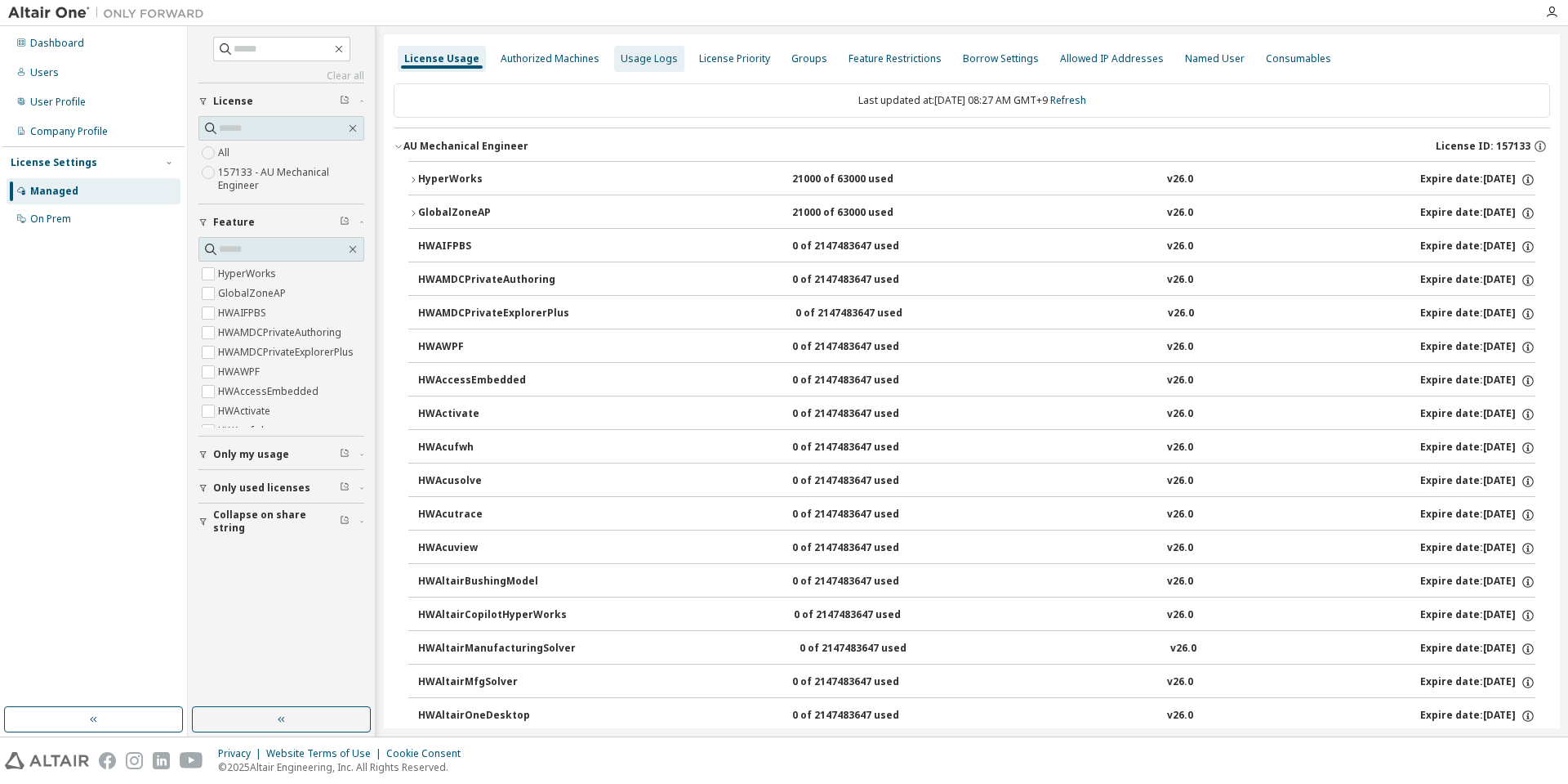
click at [660, 53] on div "Usage Logs" at bounding box center [649, 59] width 57 height 13
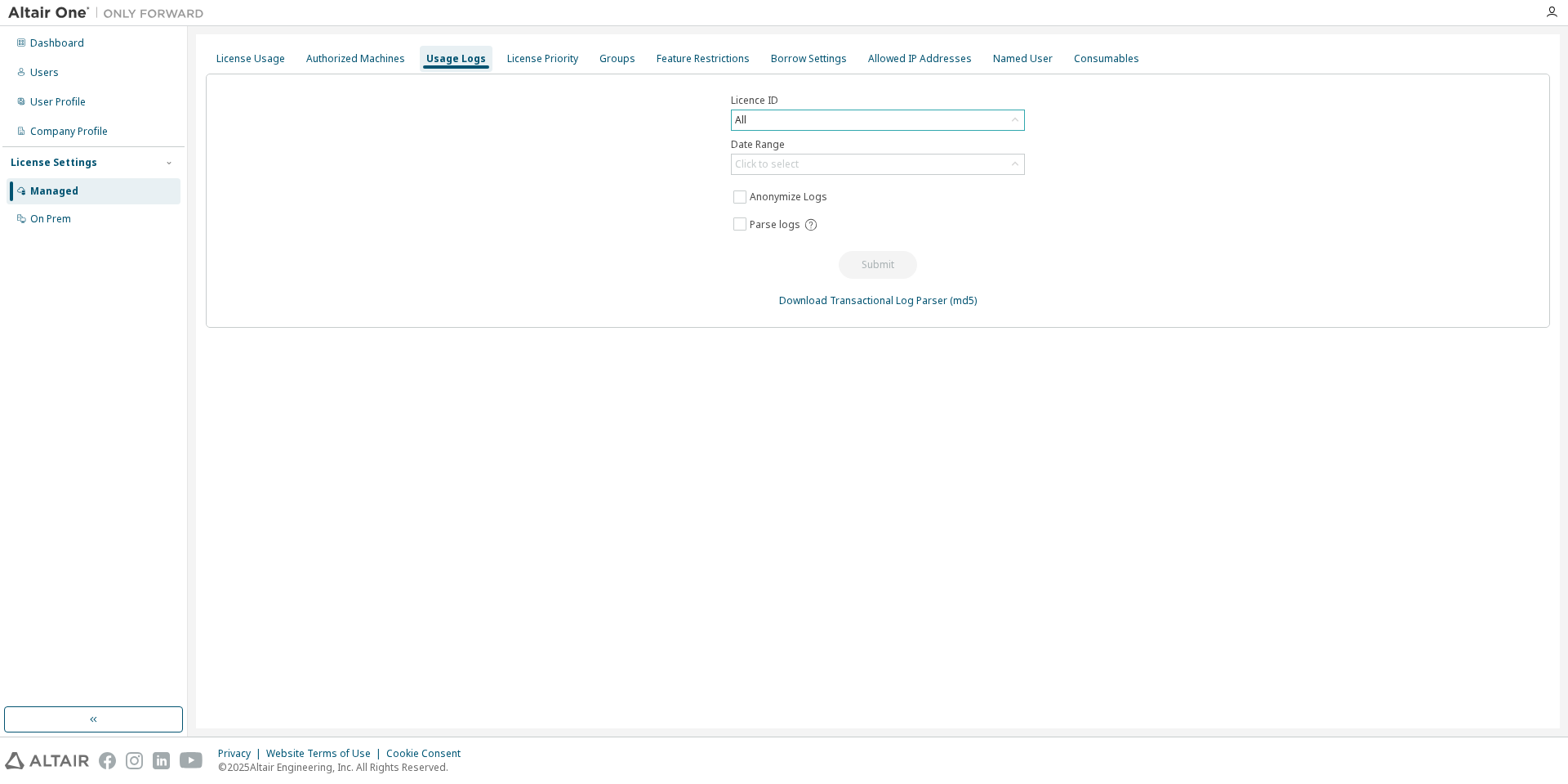
click at [1015, 117] on icon at bounding box center [1015, 119] width 7 height 4
drag, startPoint x: 1022, startPoint y: 170, endPoint x: 1021, endPoint y: 182, distance: 12.0
click at [1021, 182] on div "All 78503 - AU Mechanical Engineer (Expired) 101056 - AU Enterprise Suite (Expi…" at bounding box center [877, 184] width 290 height 108
click at [1153, 167] on div "Licence ID All All 78503 - AU Mechanical Engineer (Expired) 101056 - AU Enterpr…" at bounding box center [878, 200] width 1345 height 254
